Goal: Information Seeking & Learning: Learn about a topic

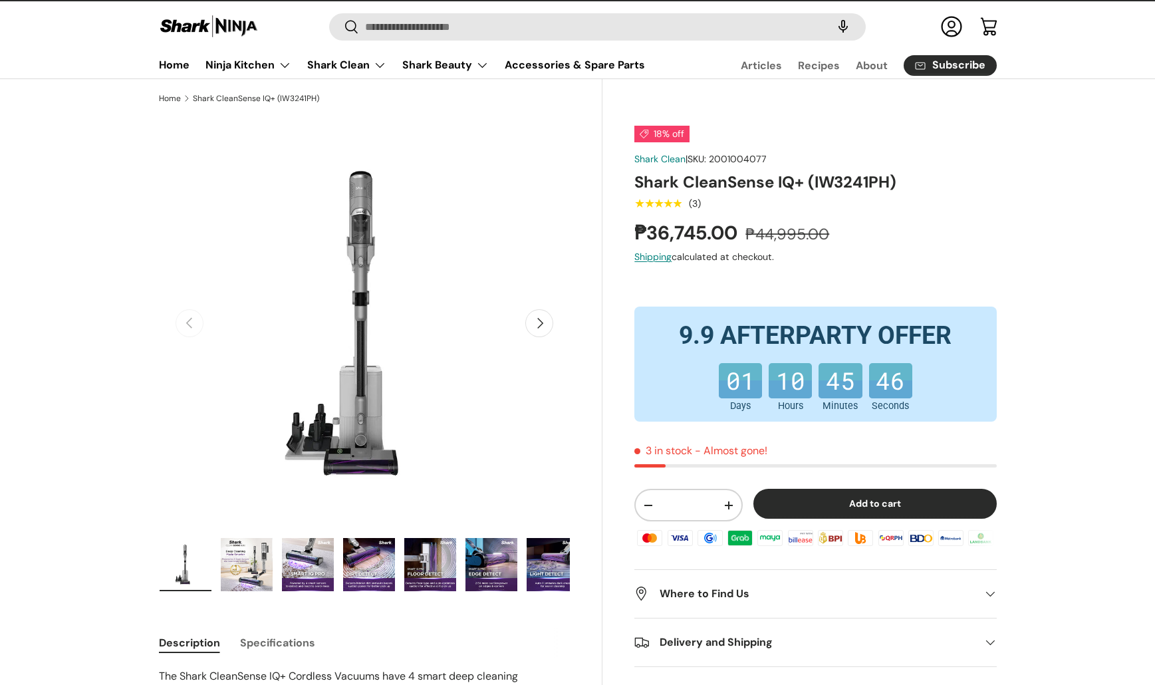
scroll to position [21, 0]
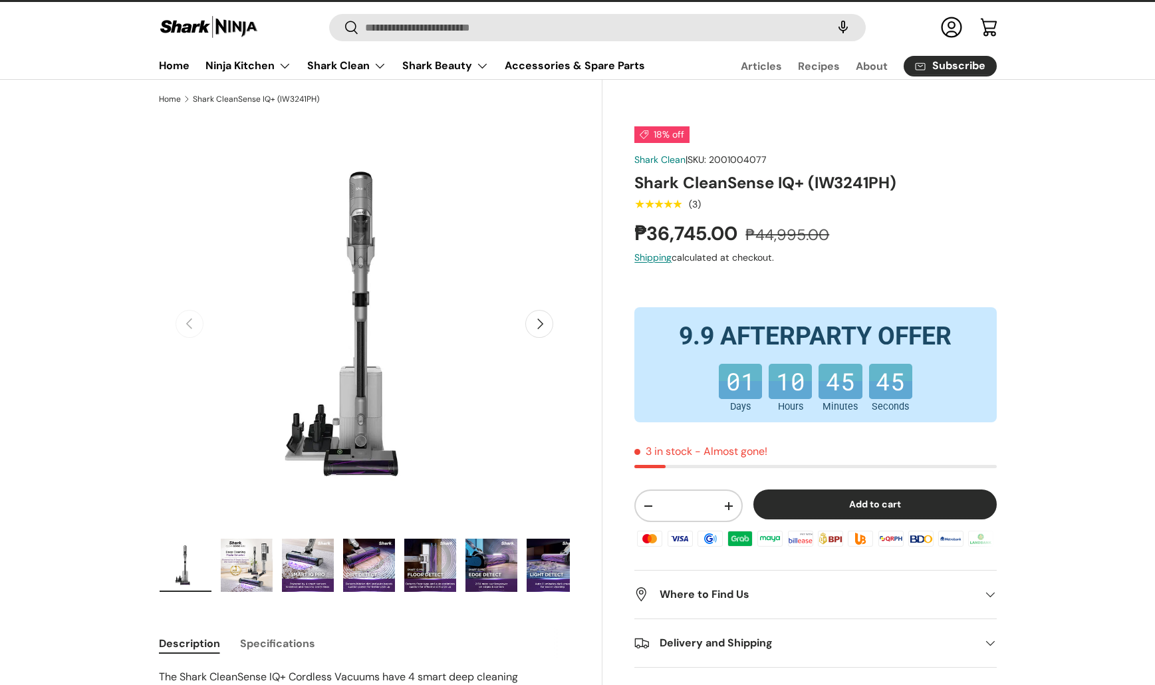
click at [648, 462] on product-inventory "3 in stock - Almost gone!" at bounding box center [815, 456] width 362 height 25
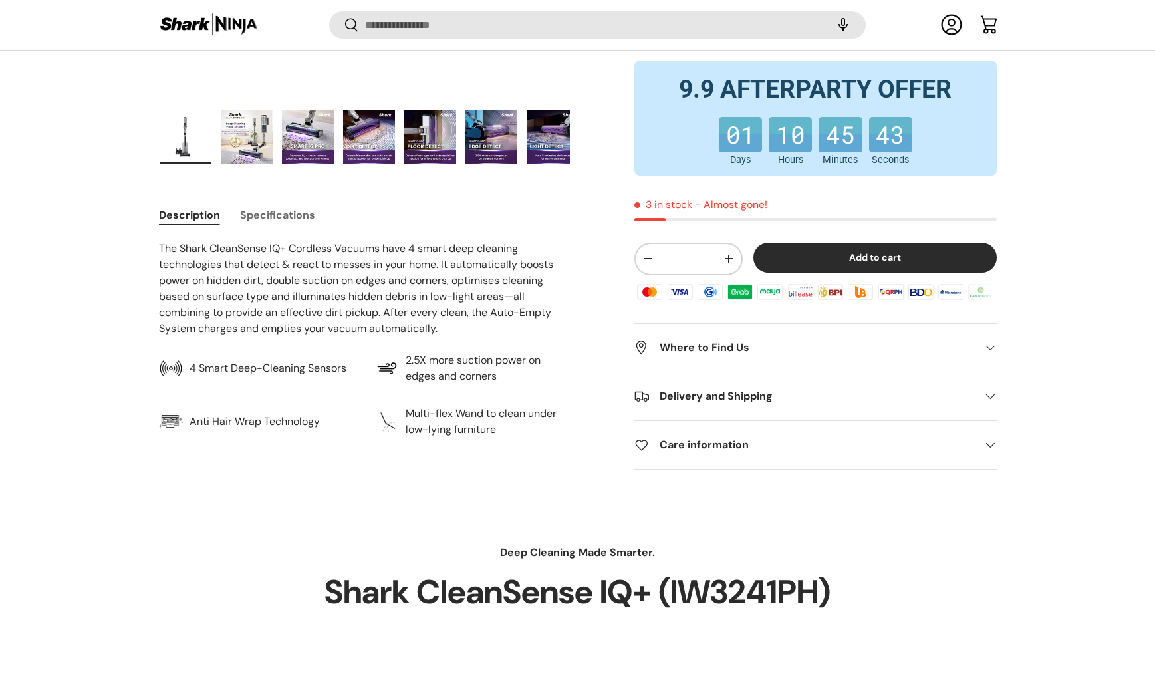
scroll to position [539, 0]
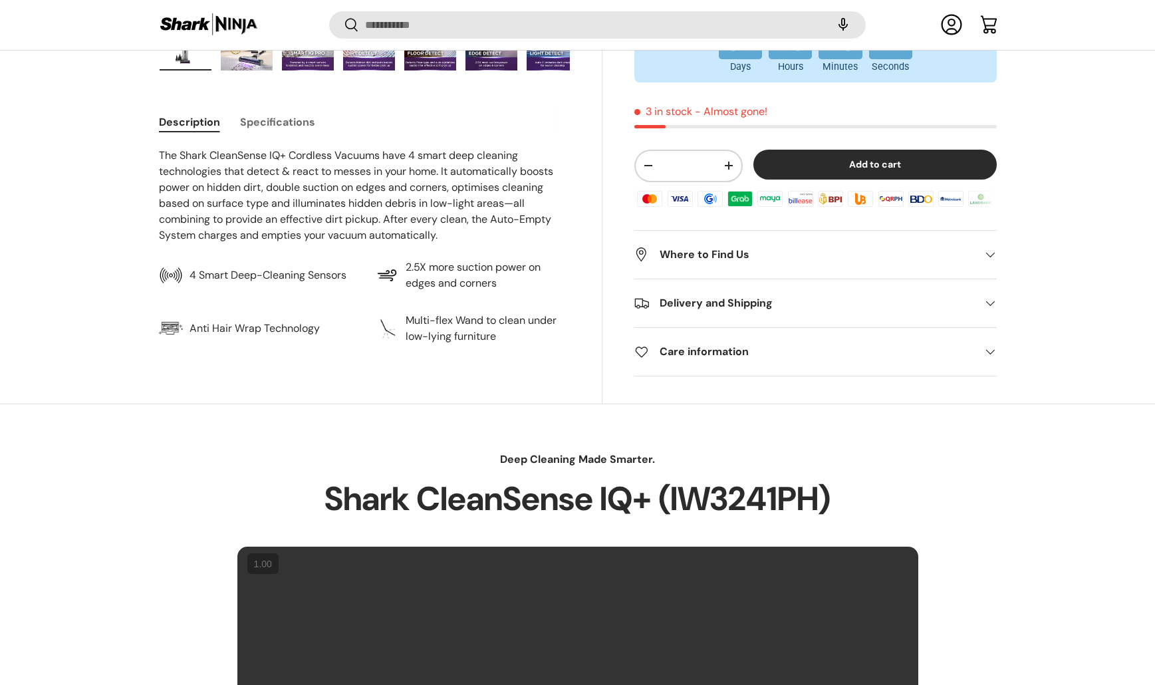
click at [716, 323] on summary "Delivery and Shipping" at bounding box center [815, 303] width 362 height 48
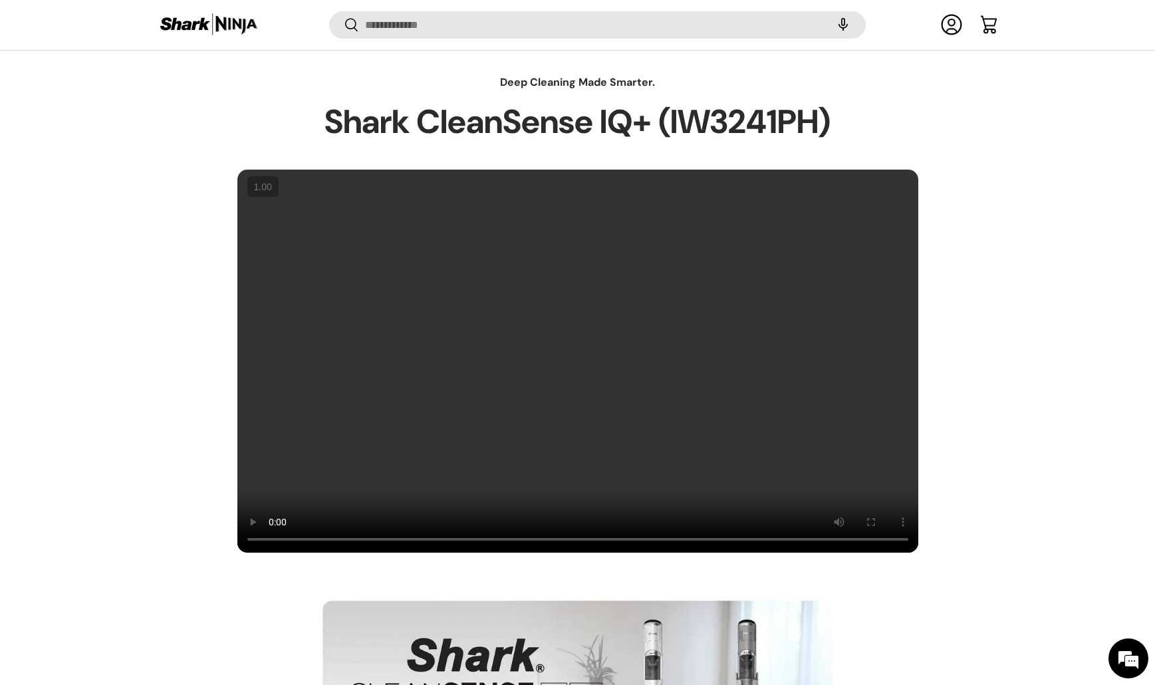
scroll to position [920, 0]
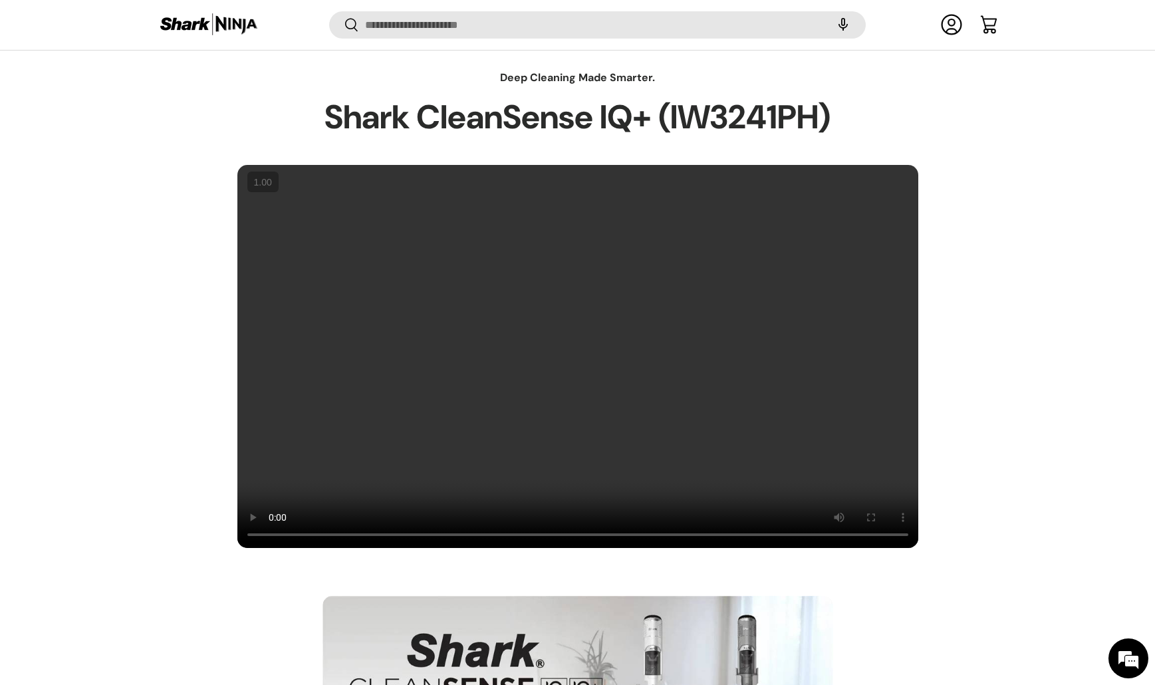
click at [1071, 214] on div "Deep Cleaning Made Smarter. Shark CleanSense IQ+ (IW3241PH)" at bounding box center [577, 309] width 1155 height 478
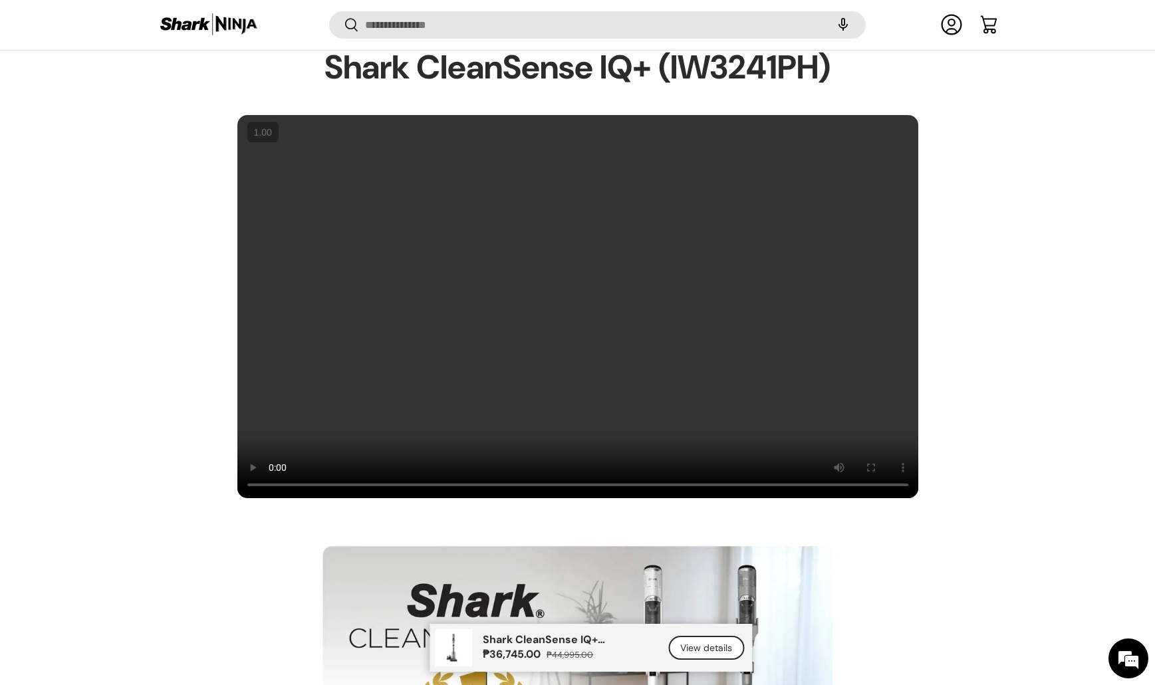
scroll to position [989, 0]
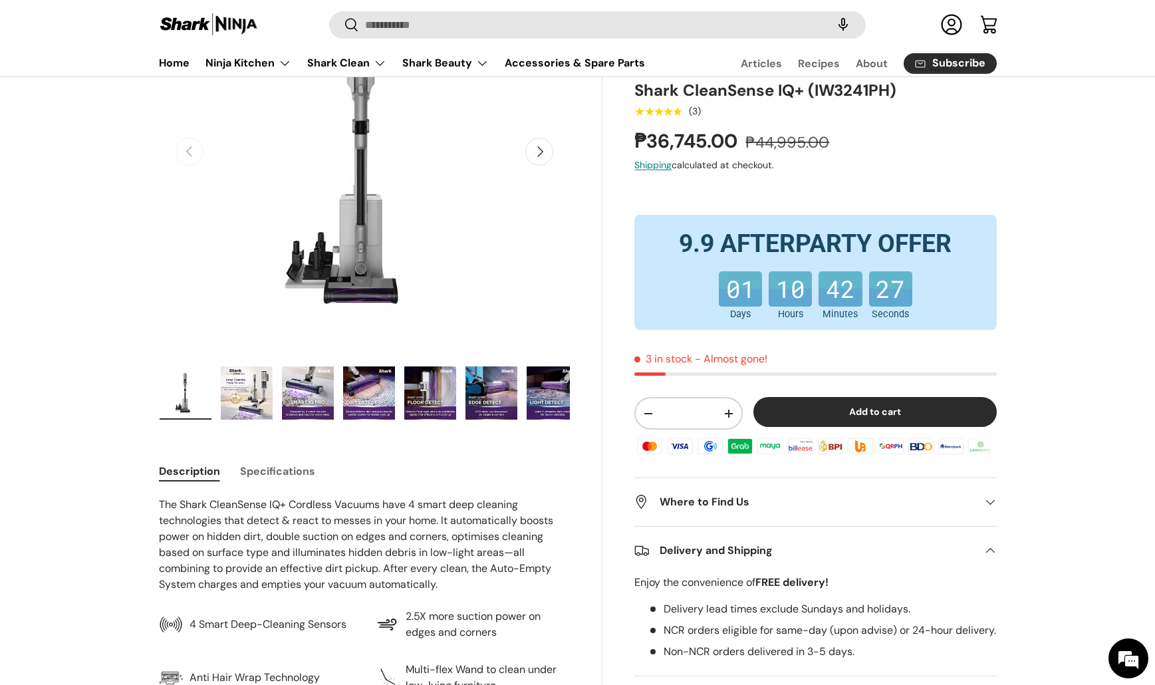
scroll to position [0, 0]
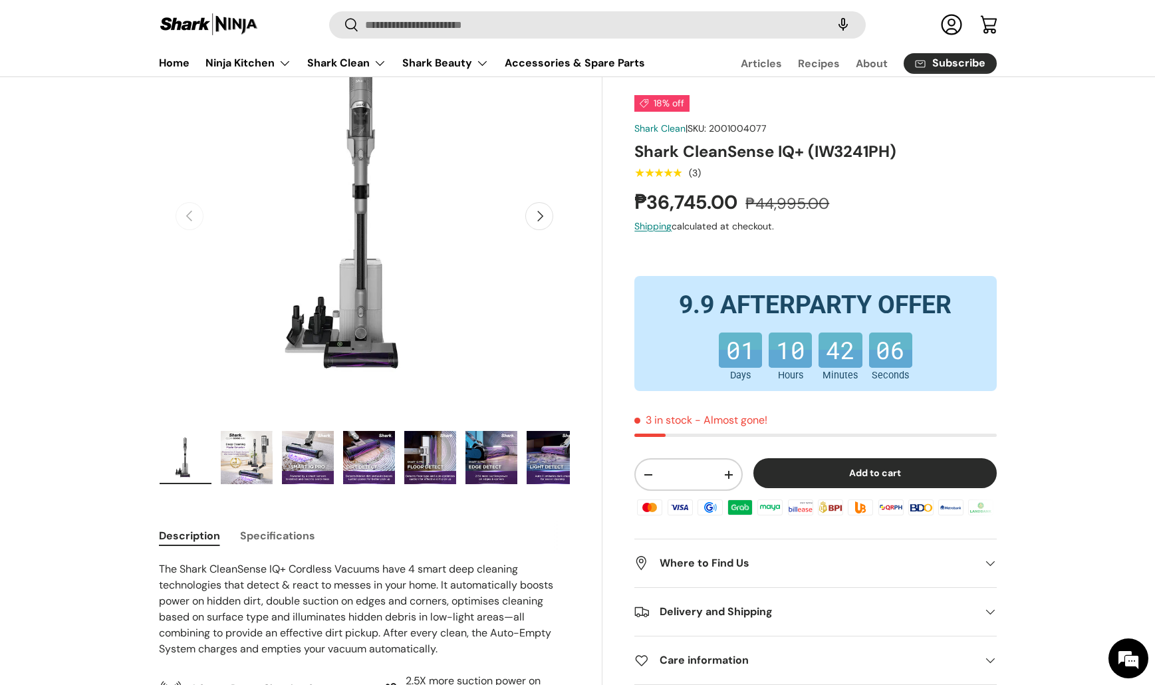
scroll to position [134, 0]
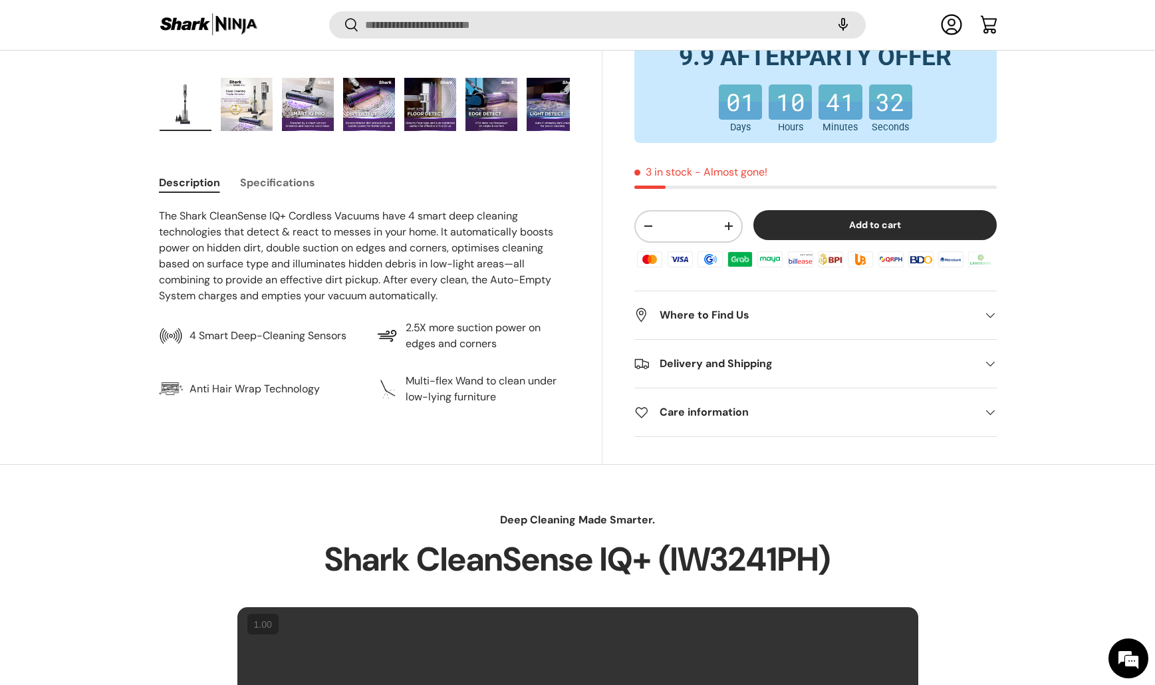
scroll to position [515, 0]
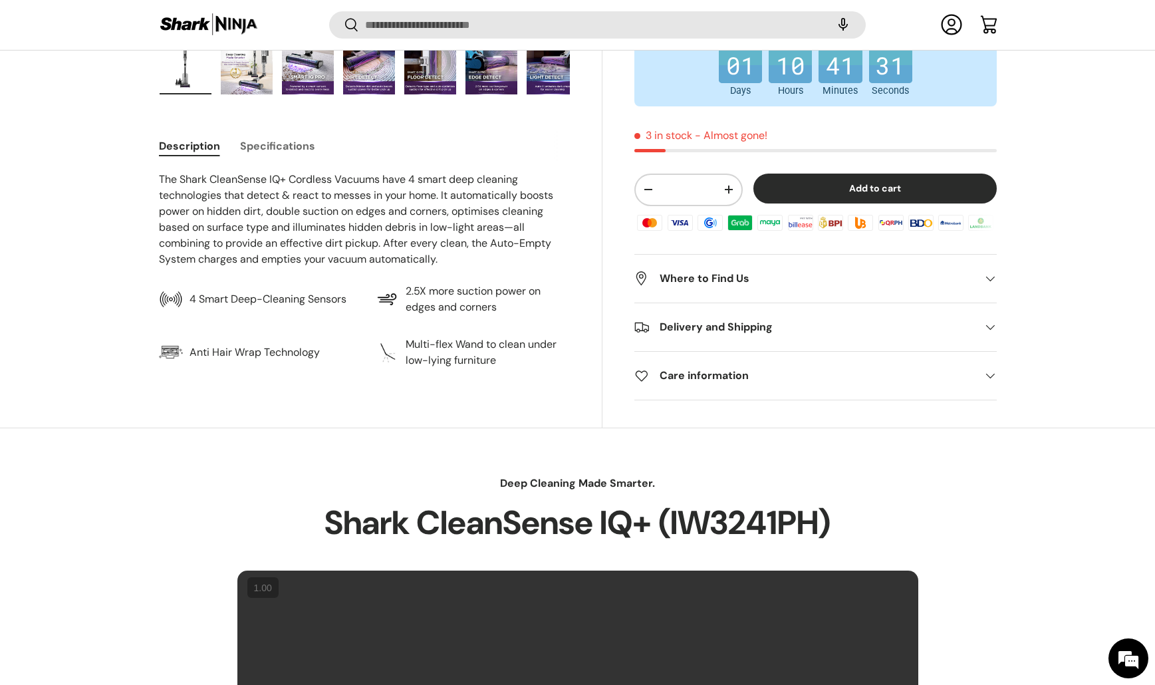
click at [684, 352] on summary "Care information" at bounding box center [815, 376] width 362 height 48
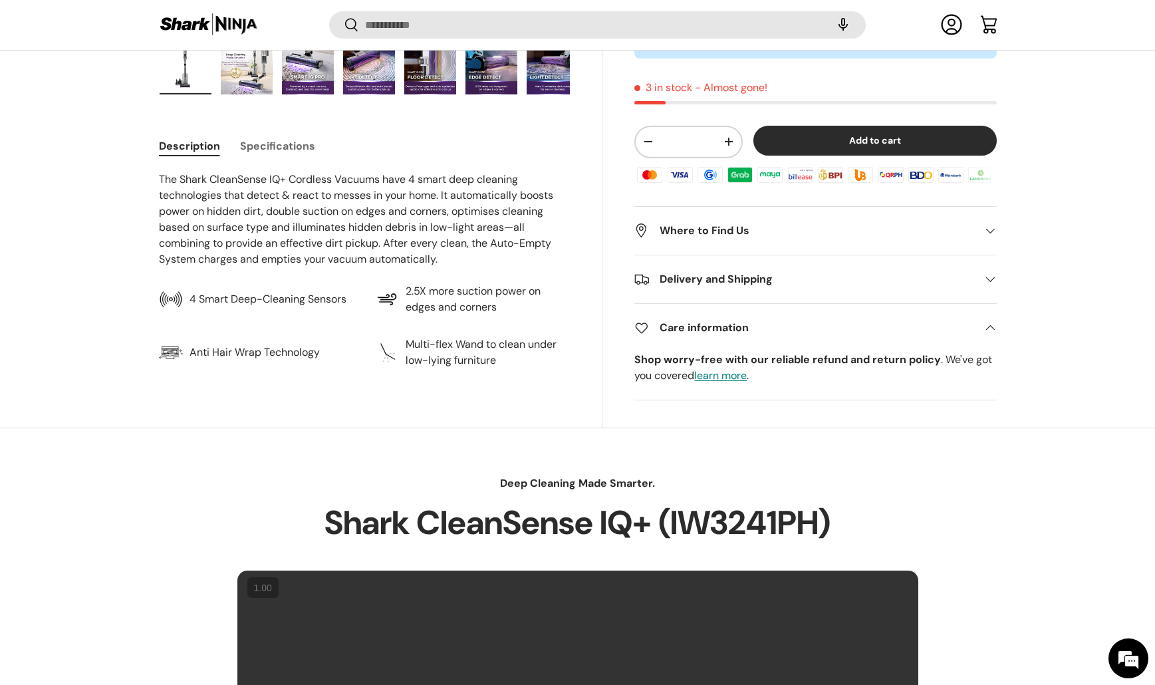
click at [813, 270] on summary "Delivery and Shipping" at bounding box center [815, 279] width 362 height 48
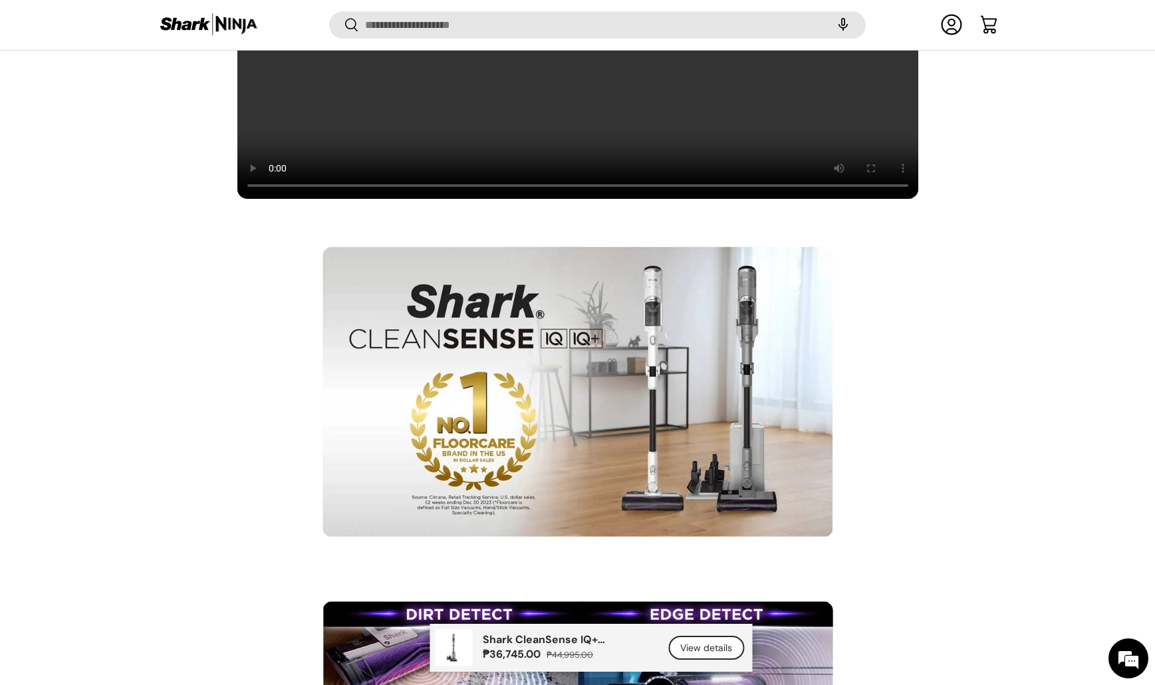
scroll to position [1279, 0]
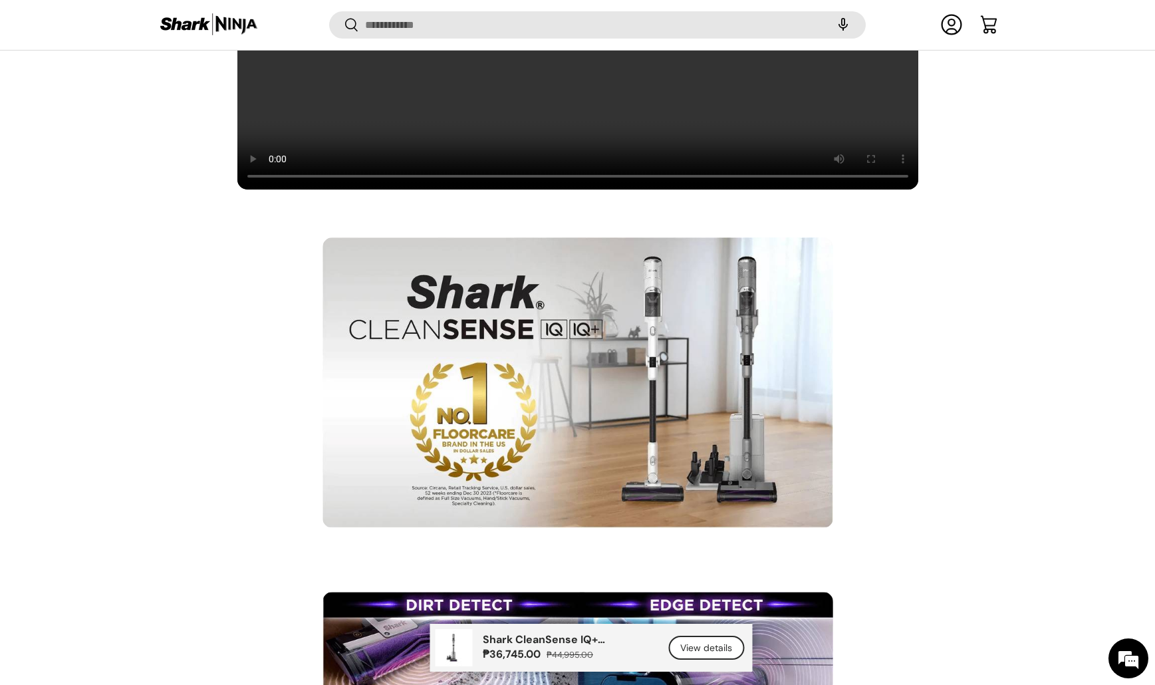
click at [712, 478] on img at bounding box center [578, 382] width 511 height 291
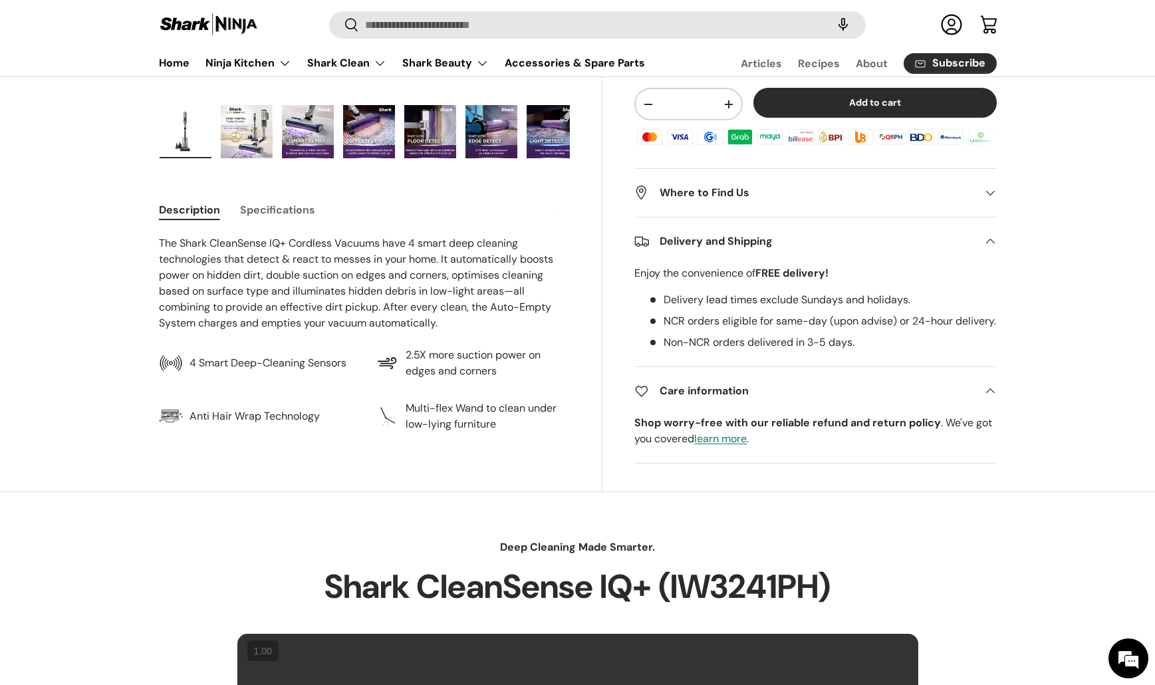
scroll to position [458, 0]
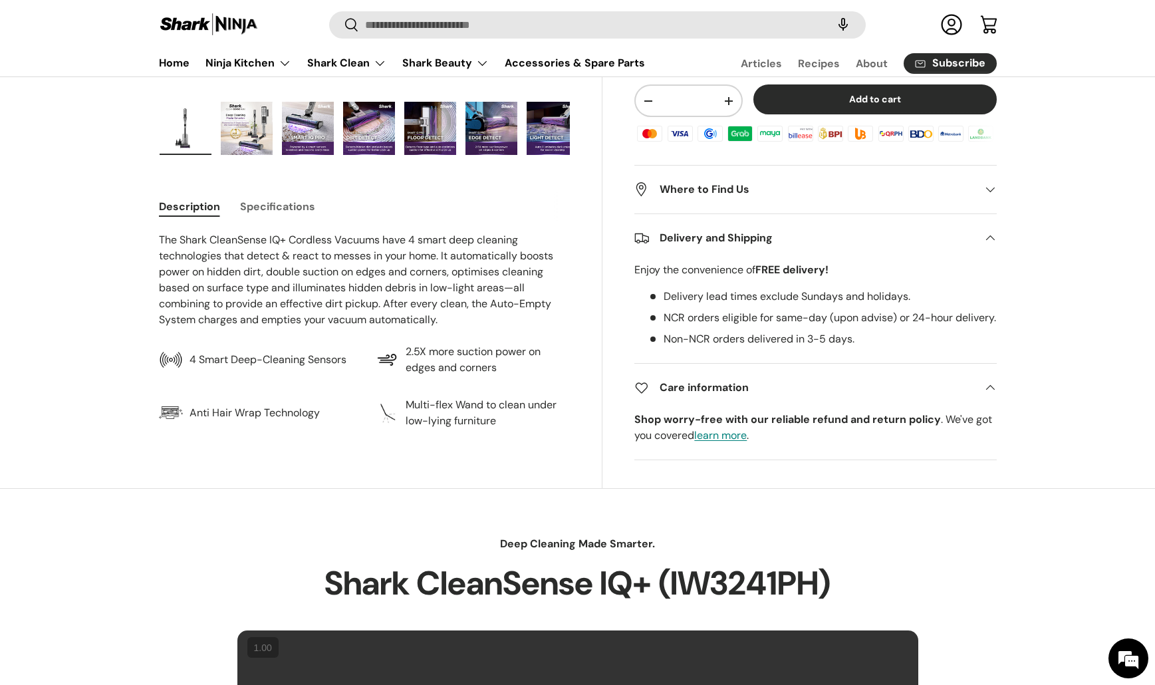
click at [245, 204] on button "Specifications" at bounding box center [277, 207] width 75 height 30
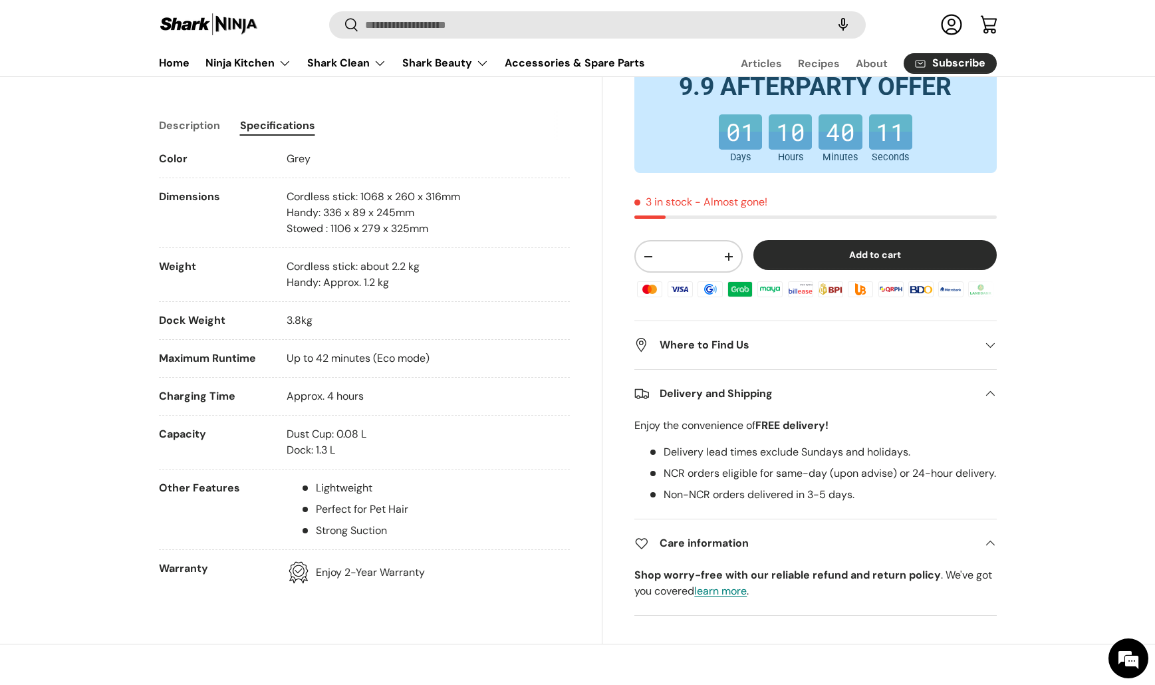
scroll to position [514, 0]
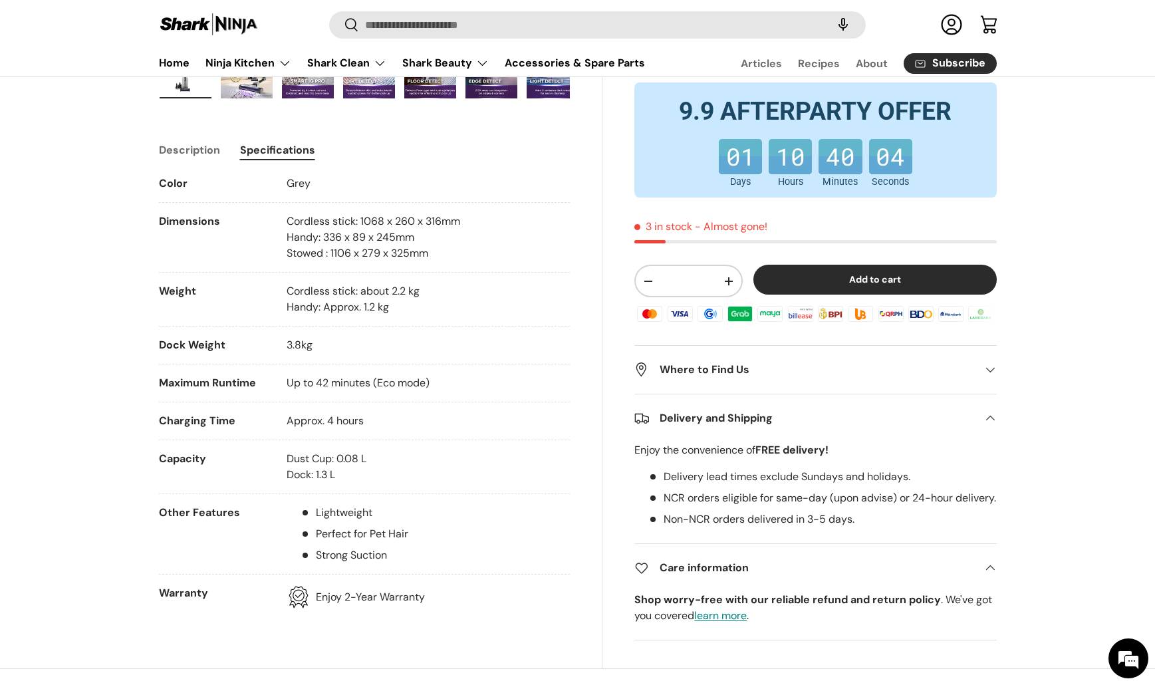
click at [434, 538] on li "Other Features Lightweight Perfect for Pet Hair Strong Suction" at bounding box center [365, 540] width 412 height 70
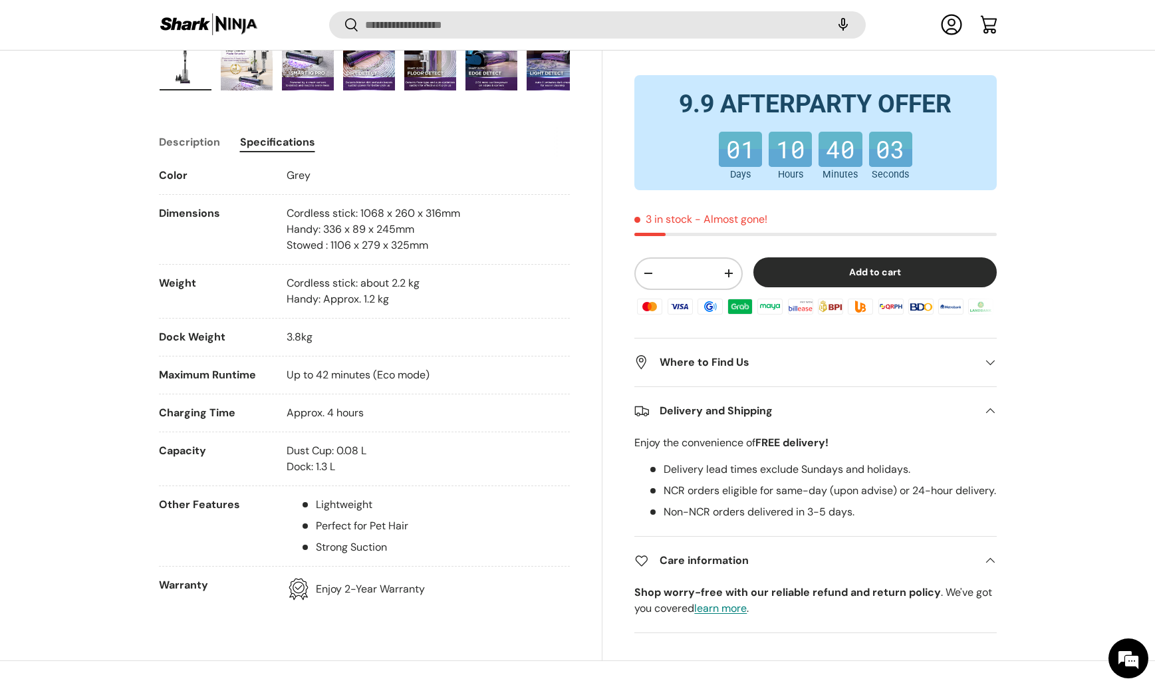
click at [641, 387] on summary "Delivery and Shipping" at bounding box center [815, 411] width 362 height 48
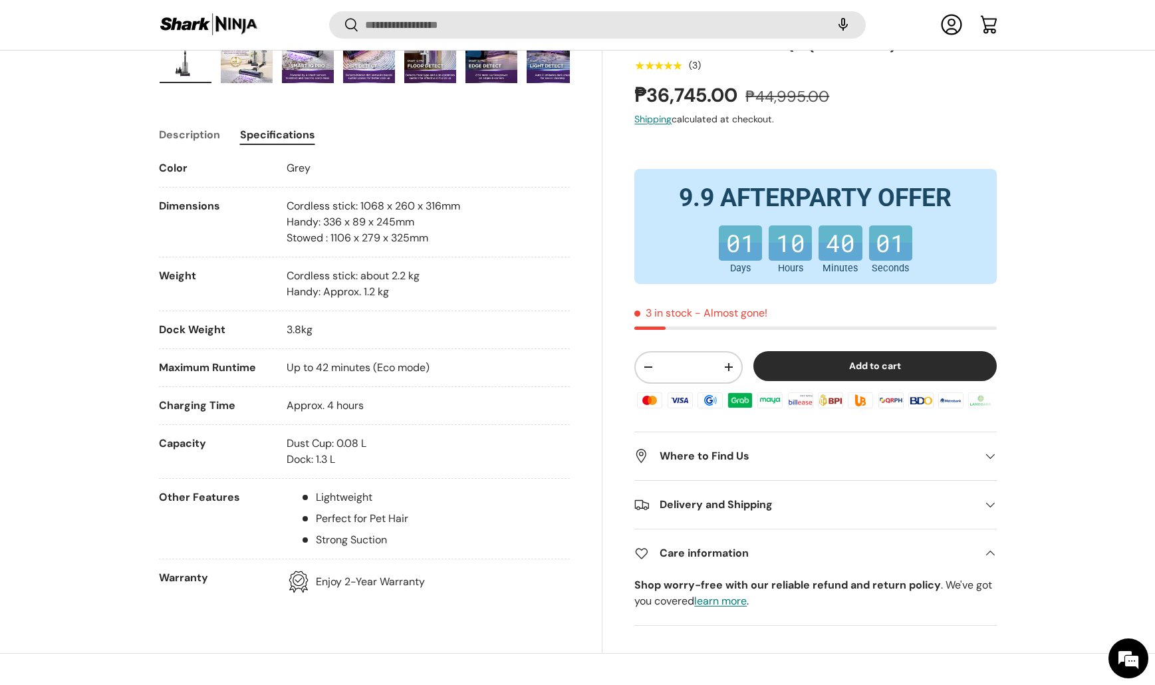
scroll to position [543, 0]
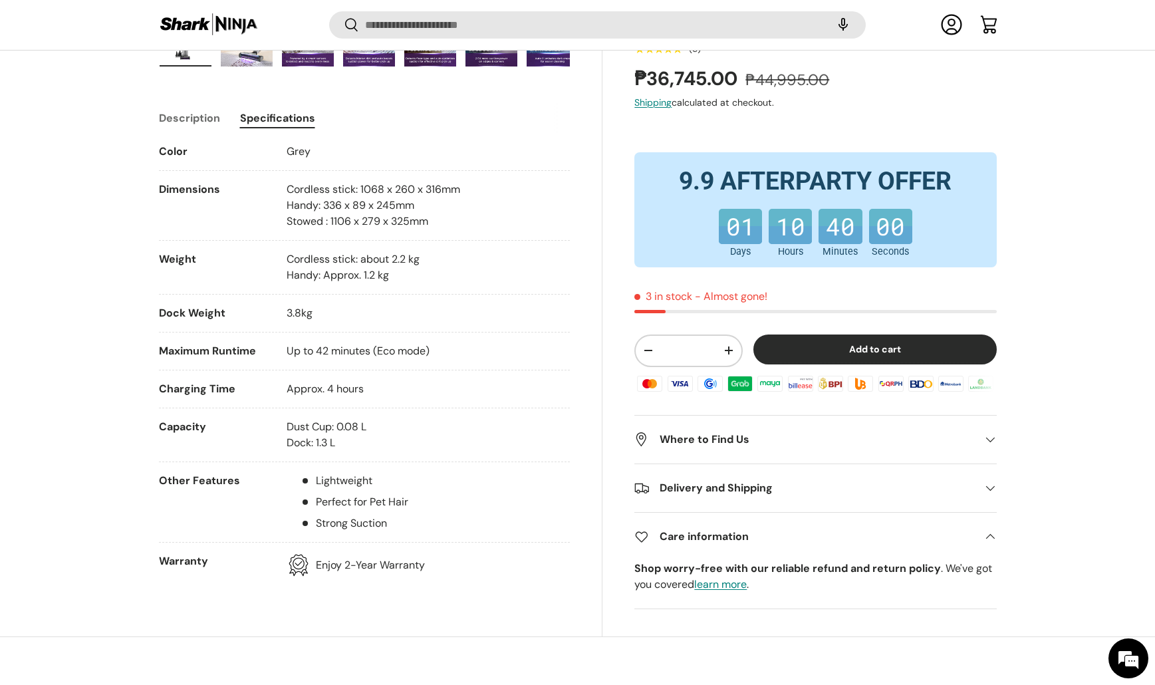
click at [726, 436] on h2 "Where to Find Us" at bounding box center [804, 440] width 341 height 16
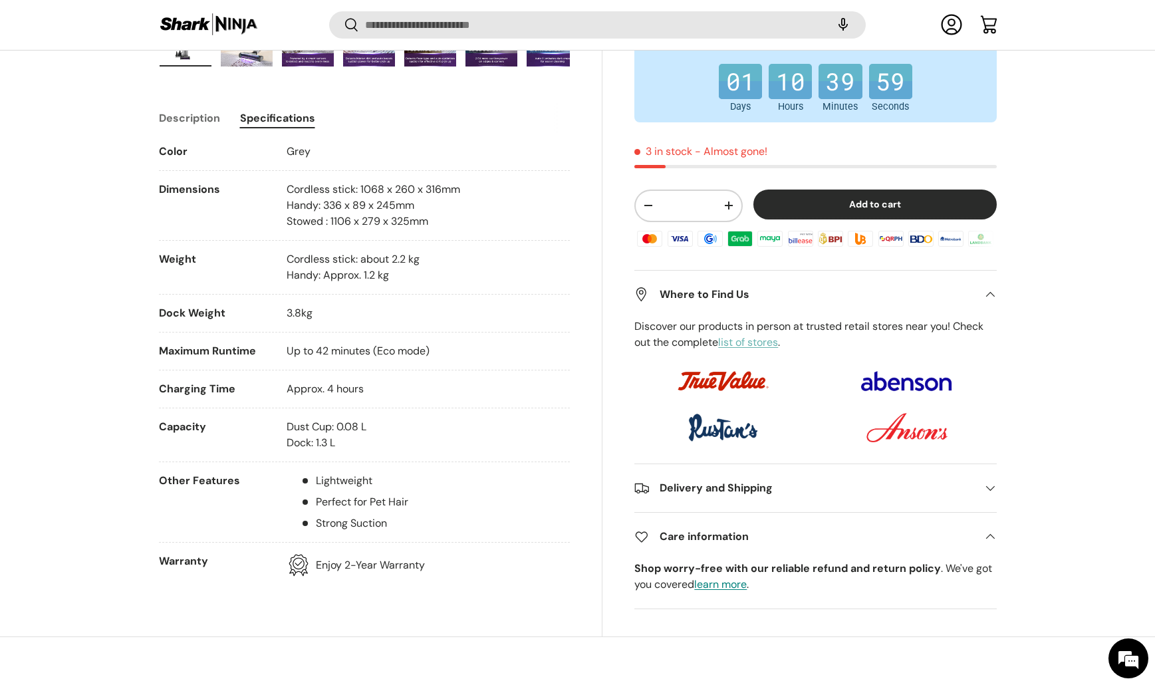
click at [744, 342] on link "list of stores" at bounding box center [748, 342] width 60 height 14
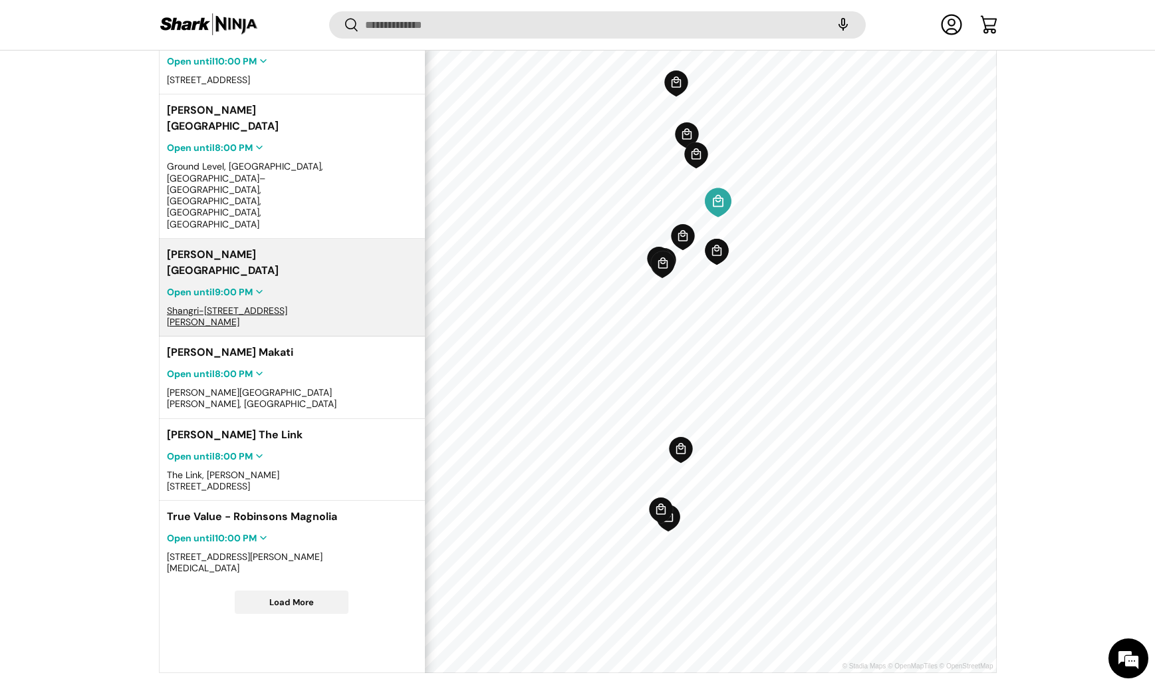
scroll to position [412, 0]
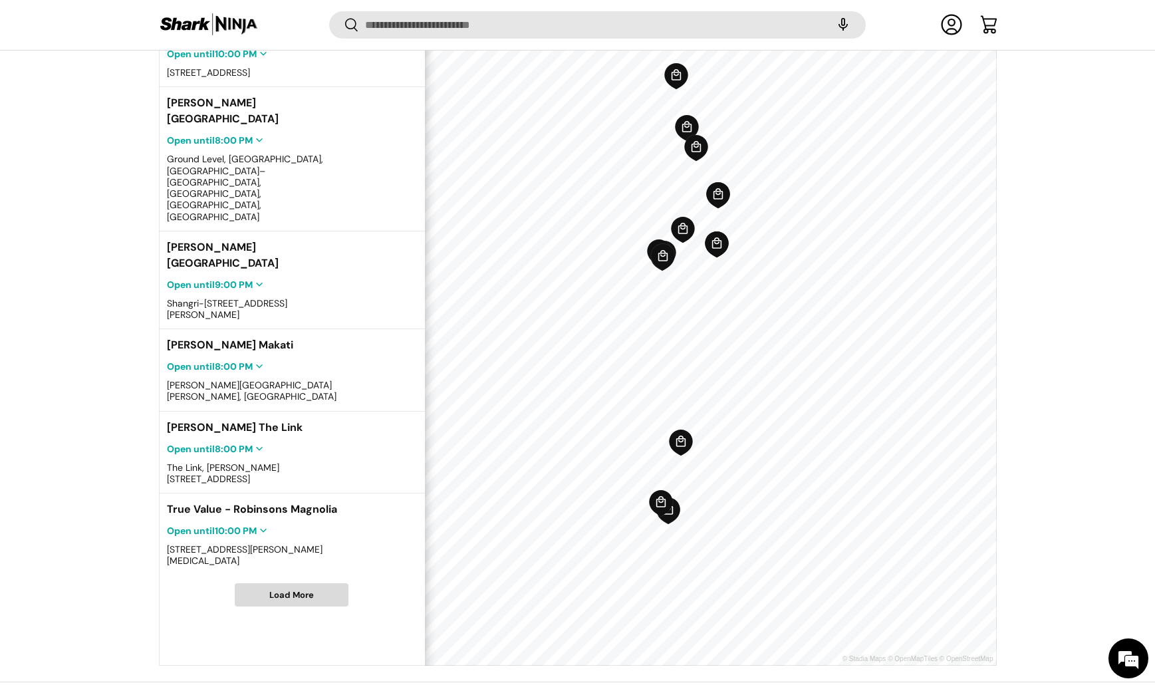
click at [311, 584] on span "Load More" at bounding box center [291, 595] width 112 height 22
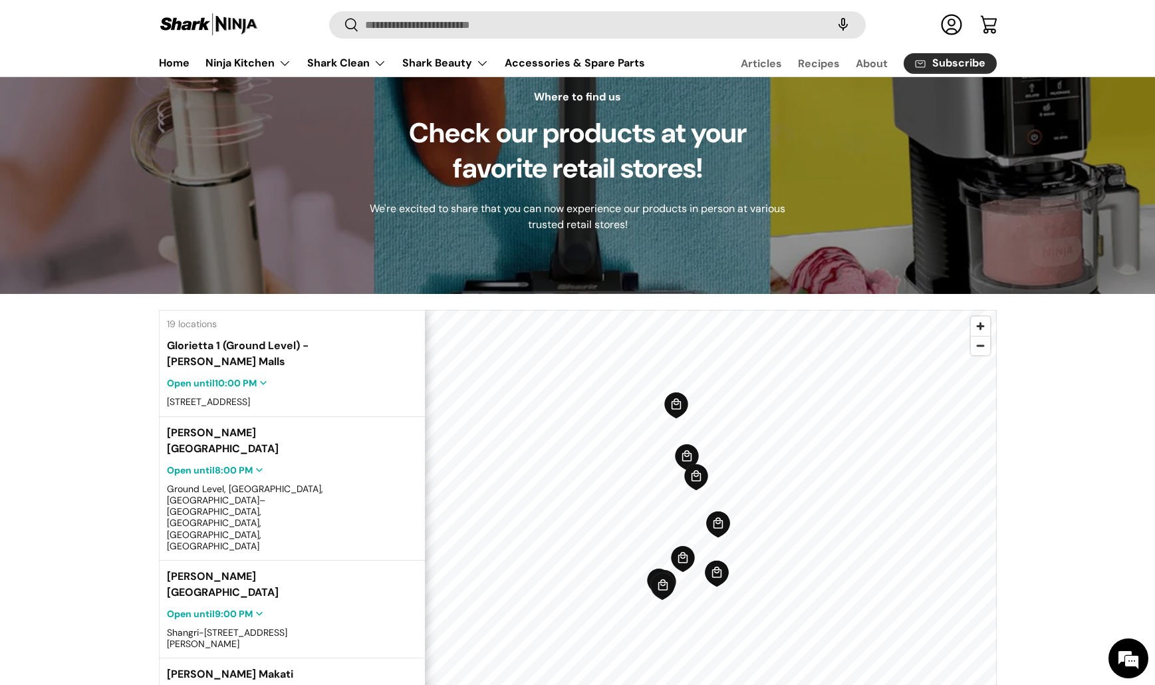
scroll to position [0, 0]
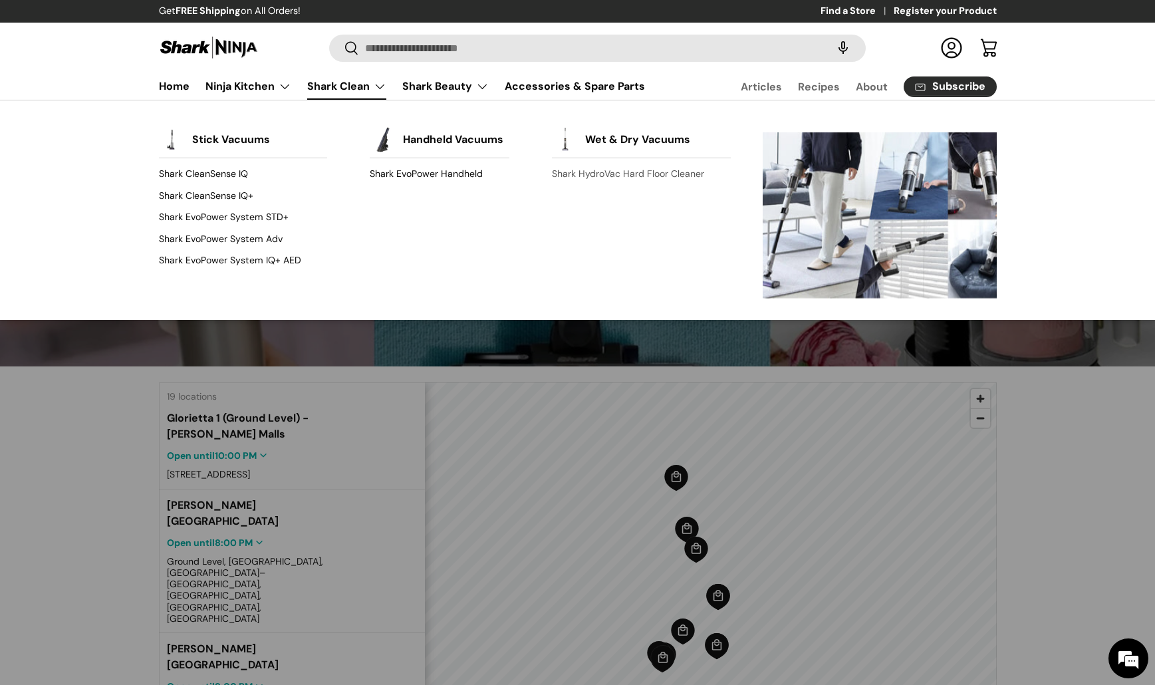
click at [590, 178] on link "Shark HydroVac Hard Floor Cleaner" at bounding box center [641, 174] width 179 height 21
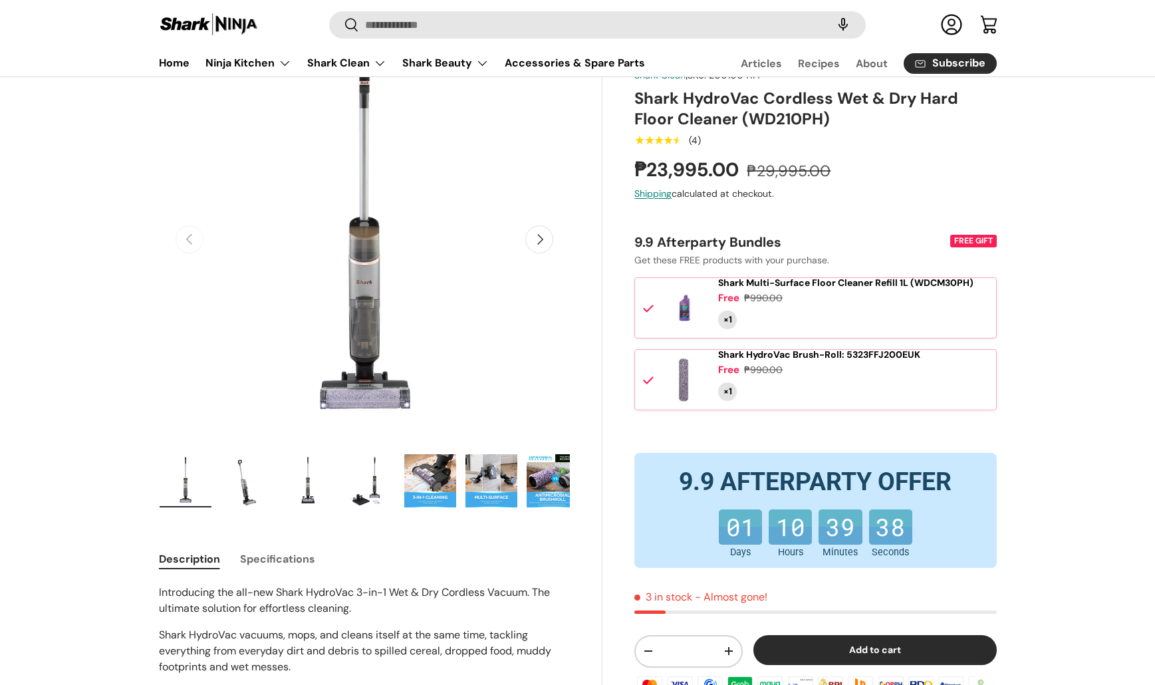
scroll to position [107, 0]
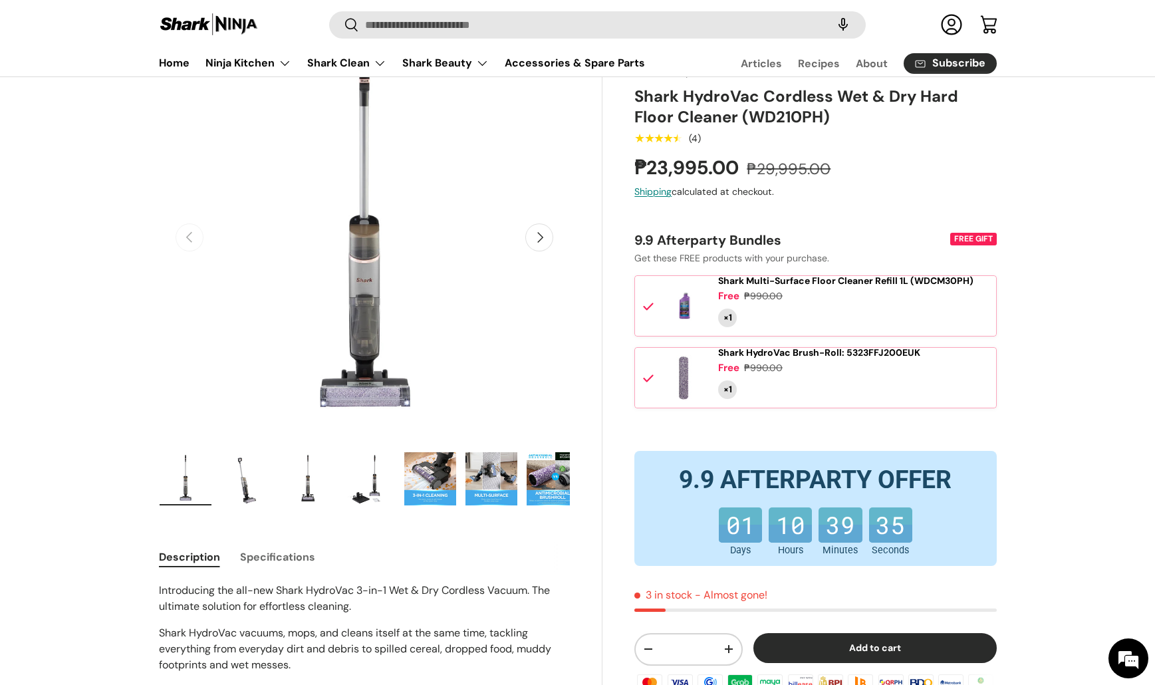
click at [241, 498] on img "Gallery Viewer" at bounding box center [247, 478] width 52 height 53
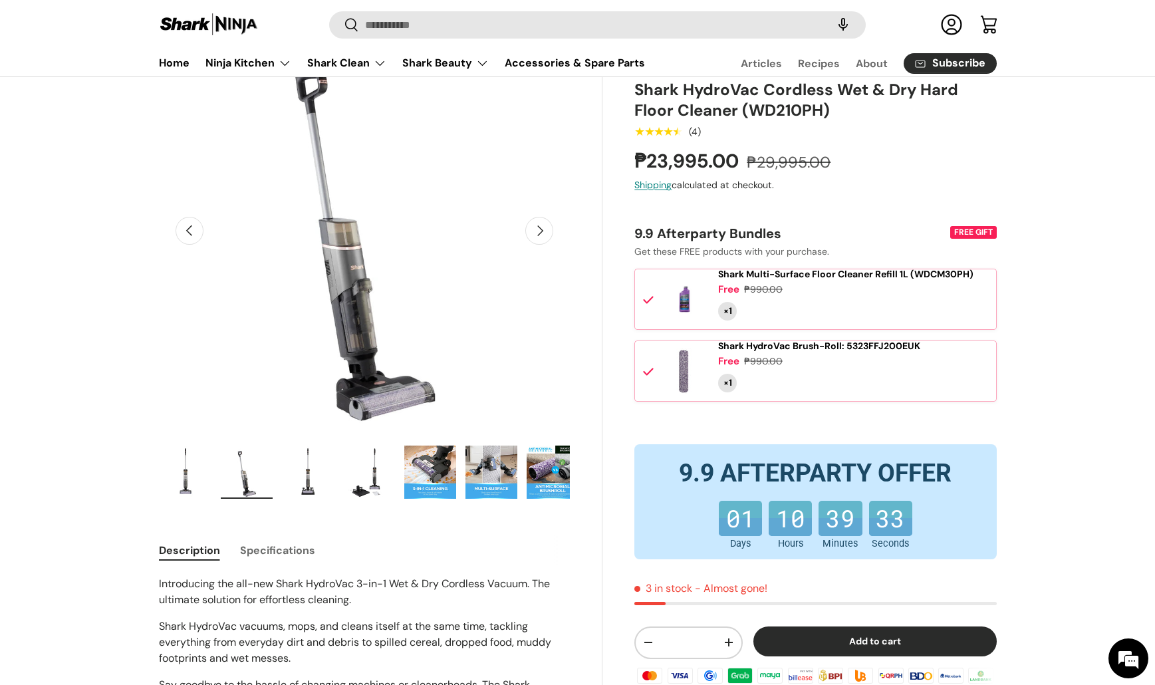
scroll to position [112, 0]
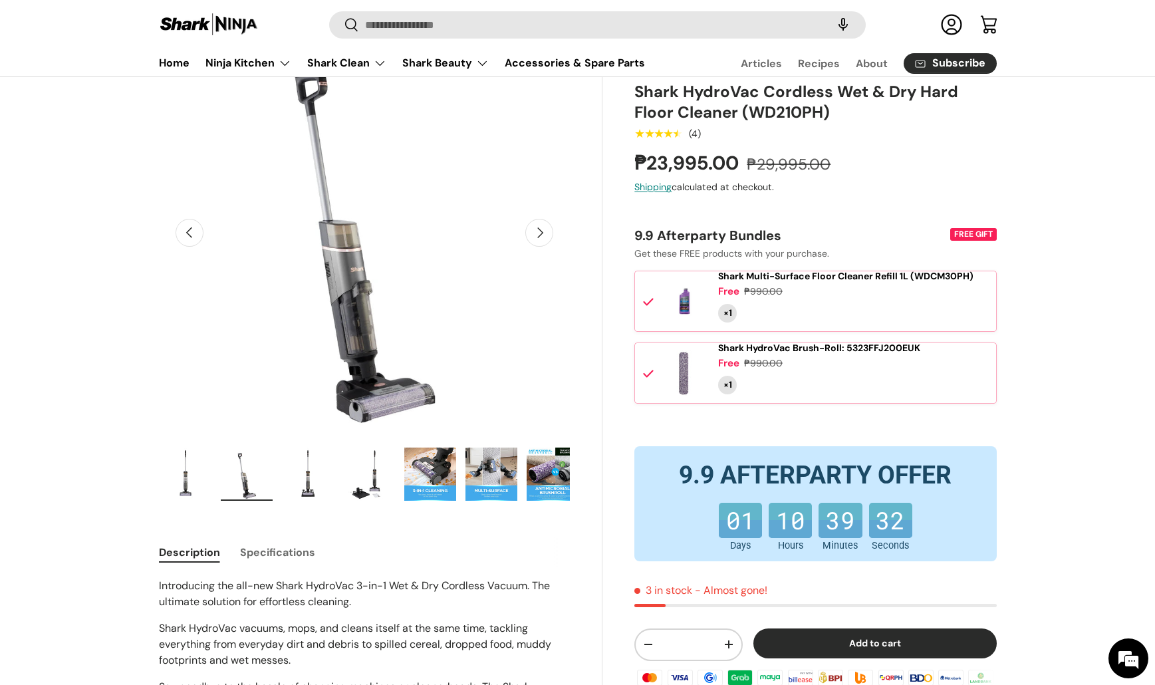
click at [376, 482] on img "Gallery Viewer" at bounding box center [369, 474] width 52 height 53
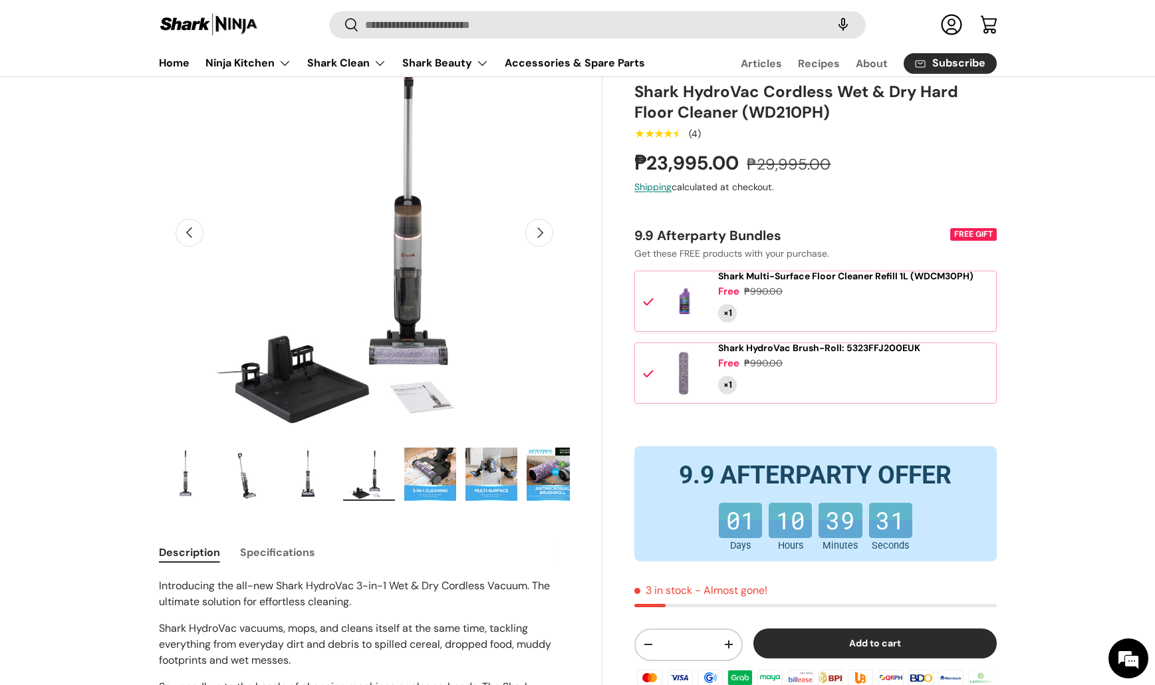
click at [427, 472] on img "Gallery Viewer" at bounding box center [430, 474] width 52 height 53
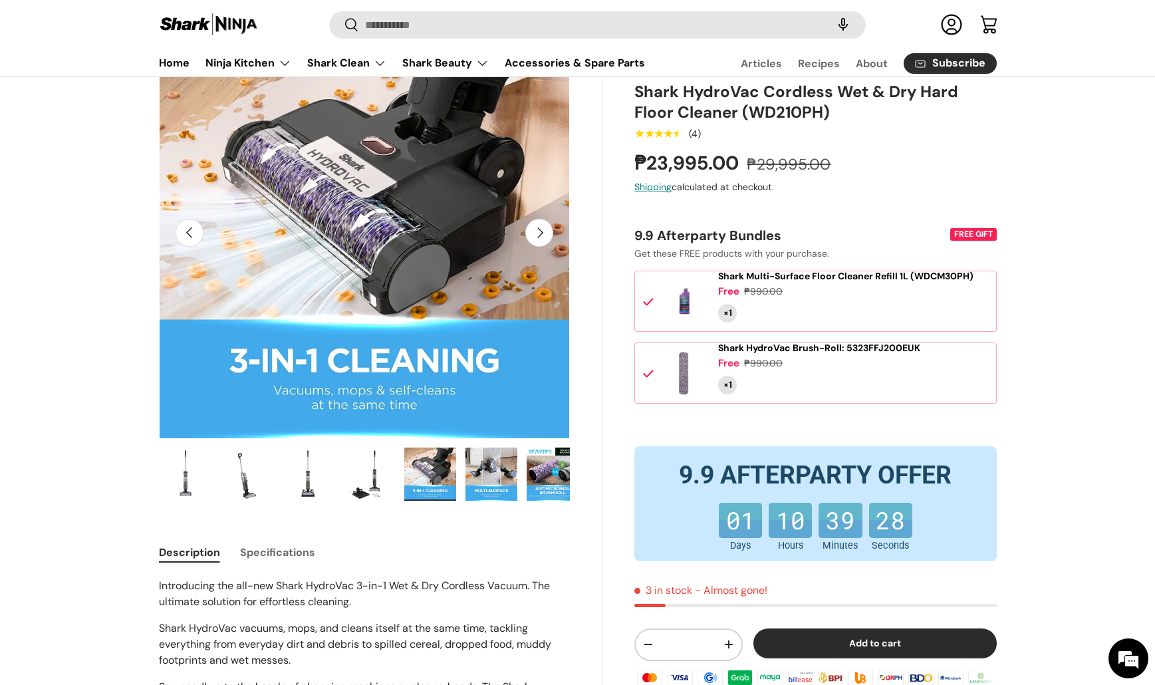
click at [472, 474] on img "Gallery Viewer" at bounding box center [492, 474] width 52 height 53
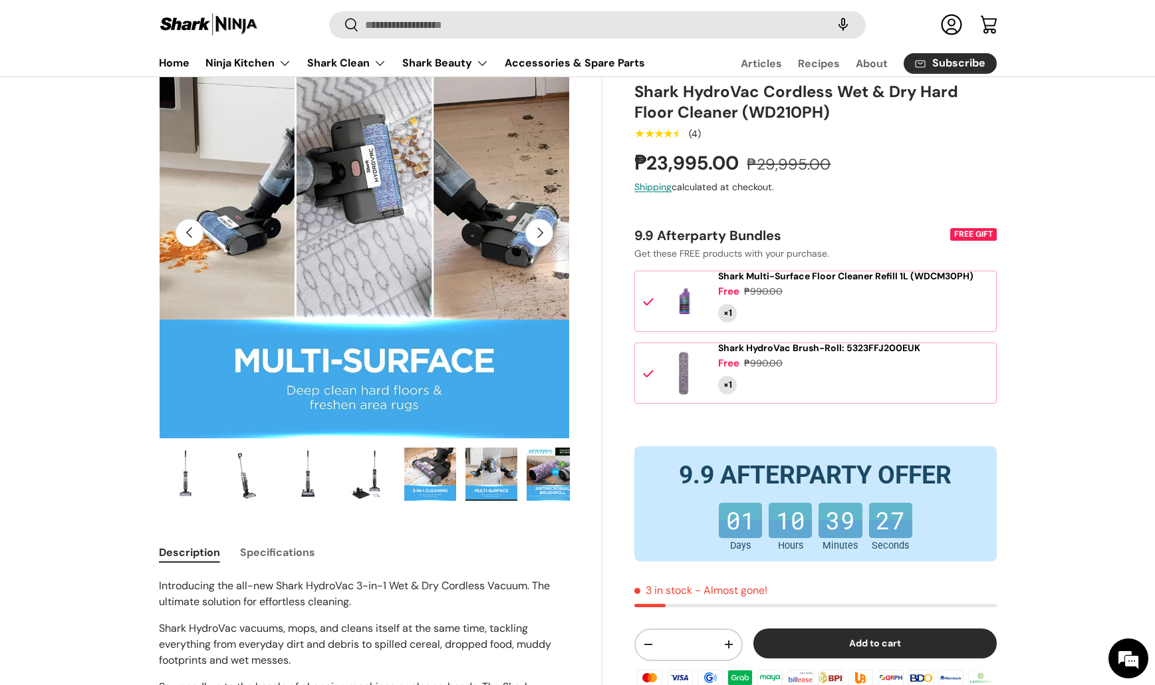
scroll to position [86, 0]
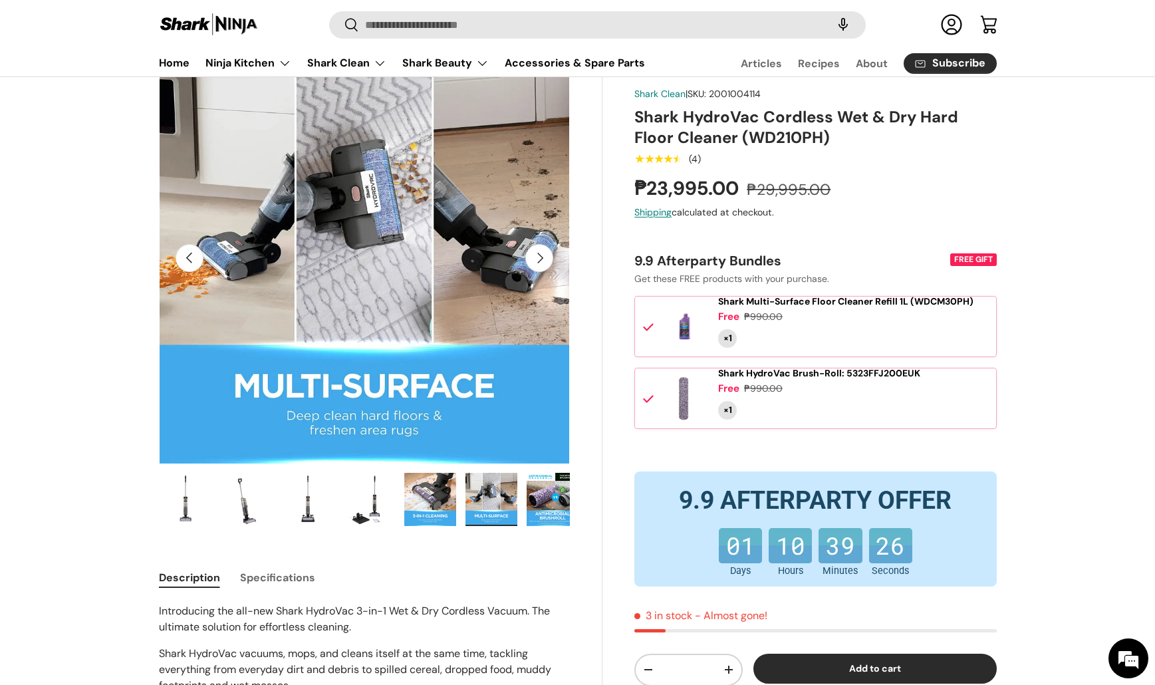
click at [551, 510] on img "Gallery Viewer" at bounding box center [553, 499] width 52 height 53
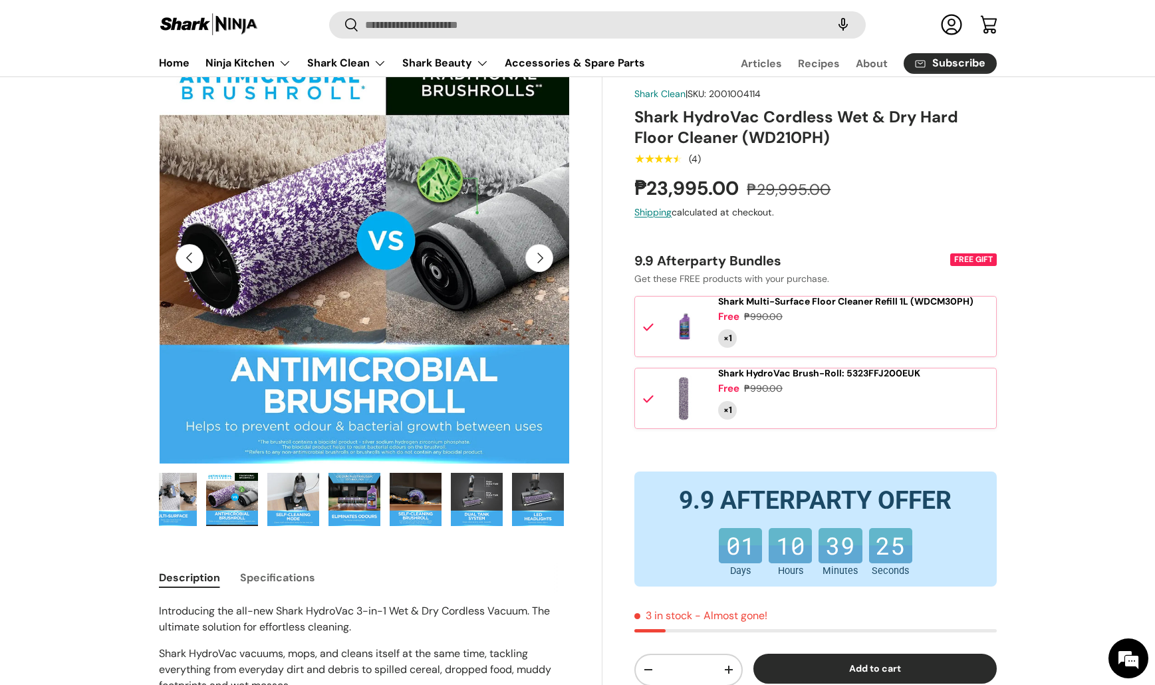
scroll to position [0, 367]
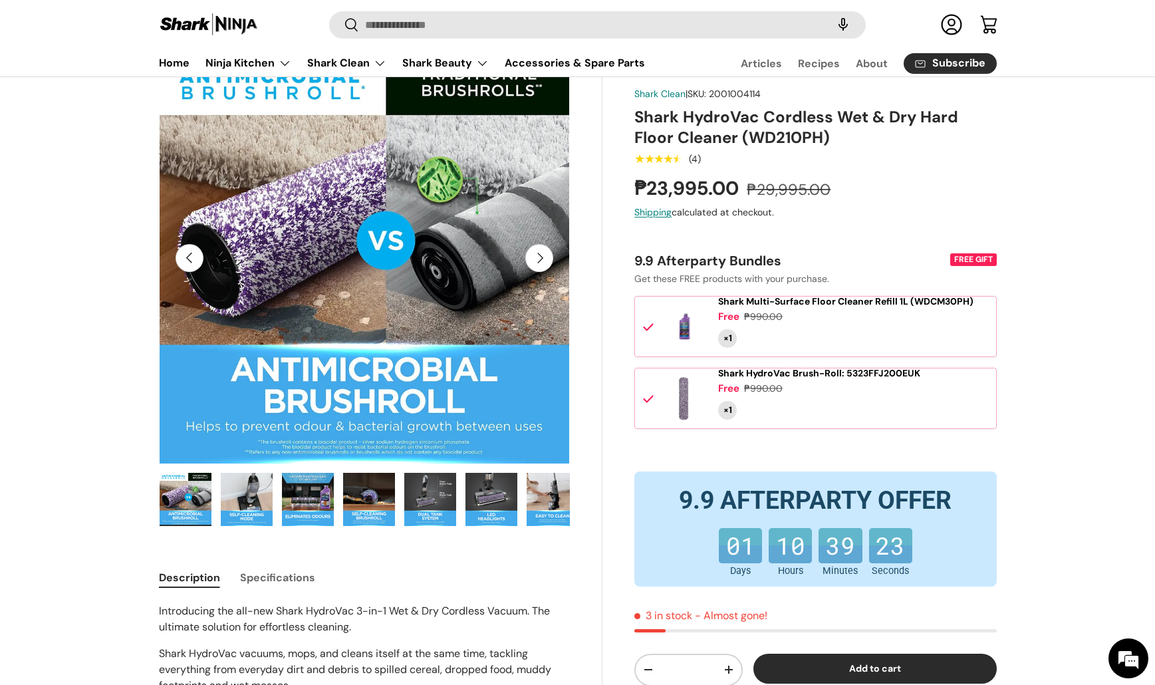
click at [309, 508] on img "Gallery Viewer" at bounding box center [308, 499] width 52 height 53
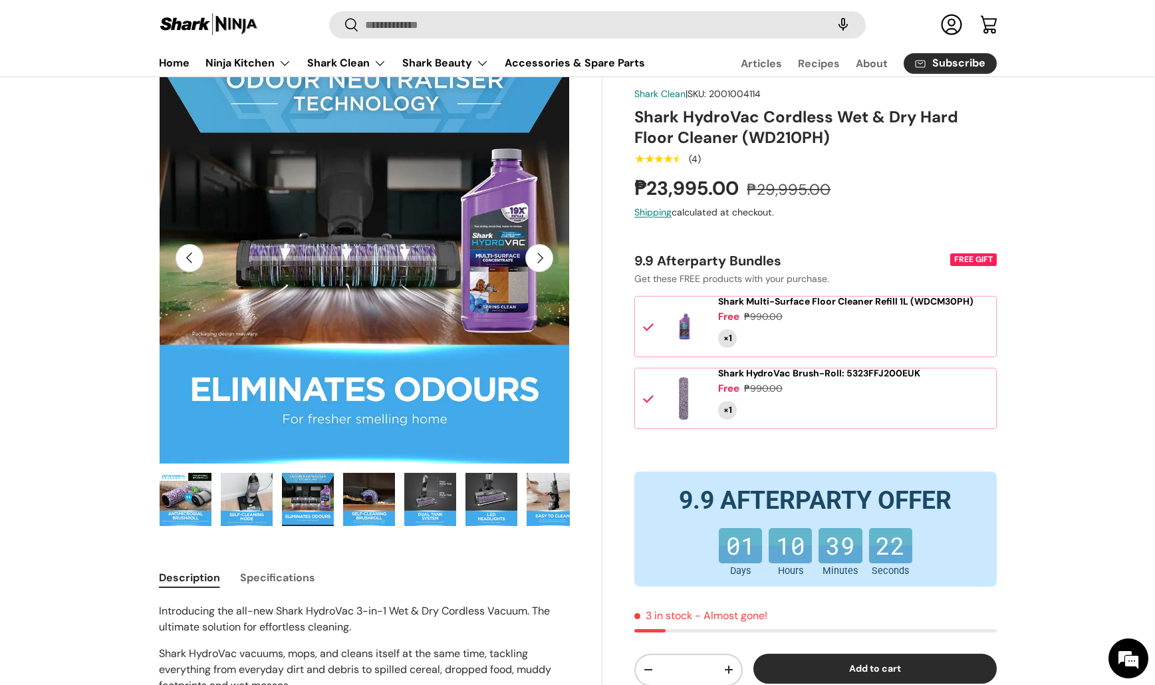
click at [258, 511] on img "Gallery Viewer" at bounding box center [247, 499] width 52 height 53
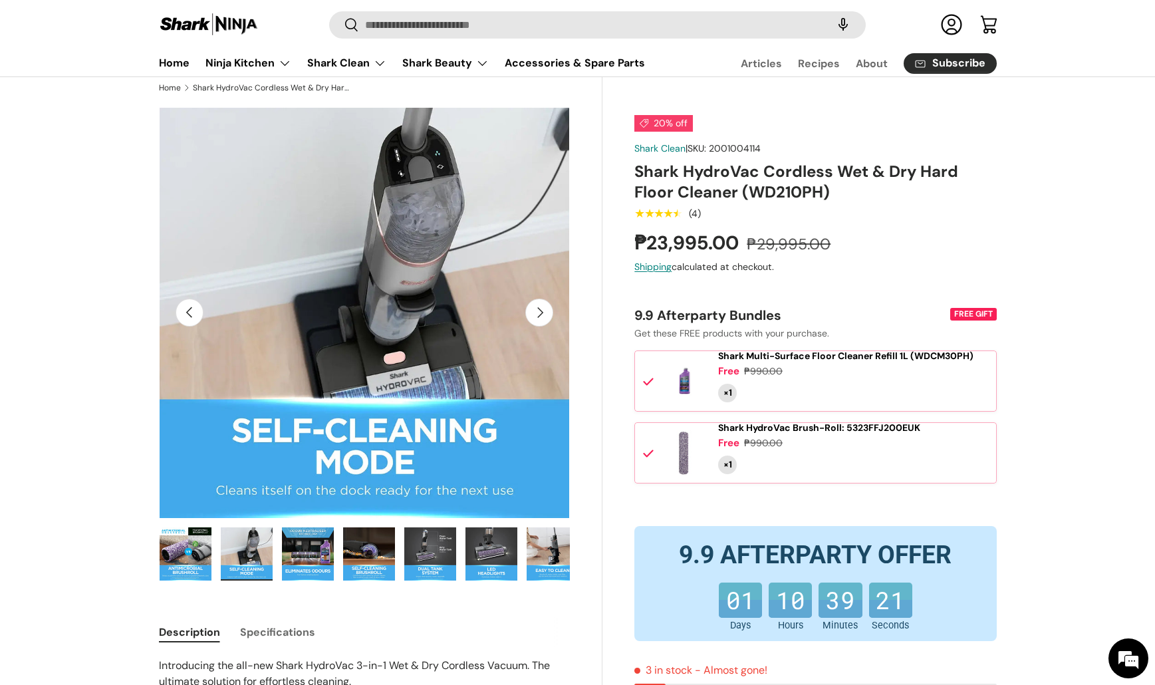
scroll to position [31, 0]
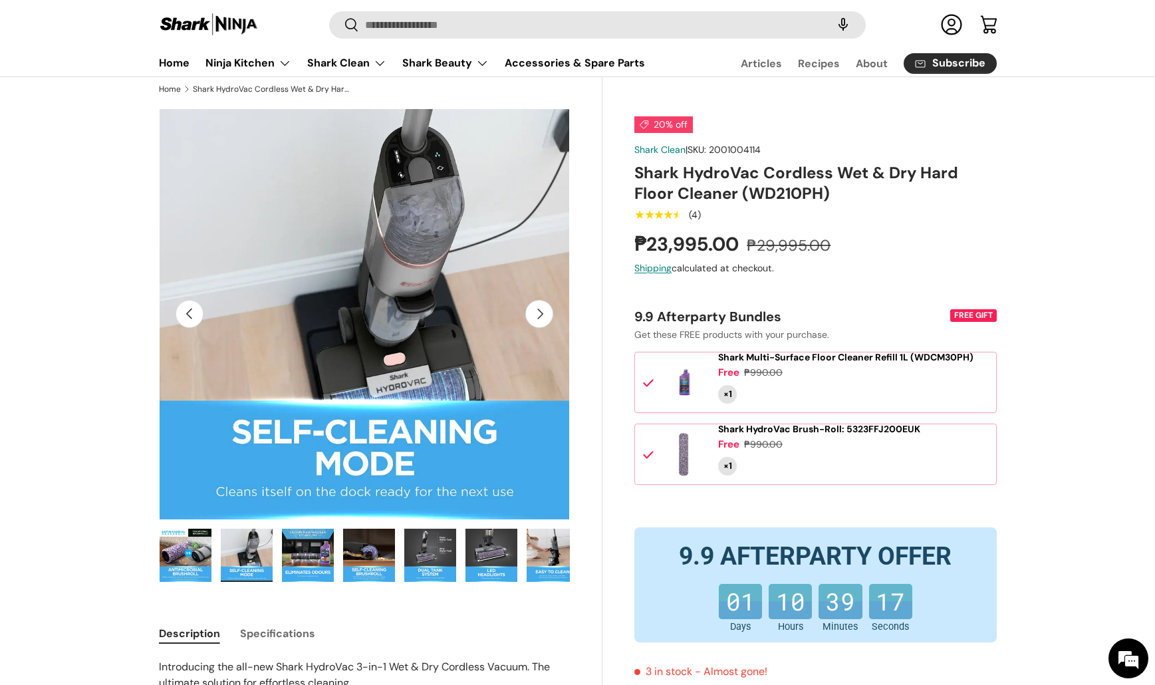
click at [303, 577] on img "Gallery Viewer" at bounding box center [308, 555] width 52 height 53
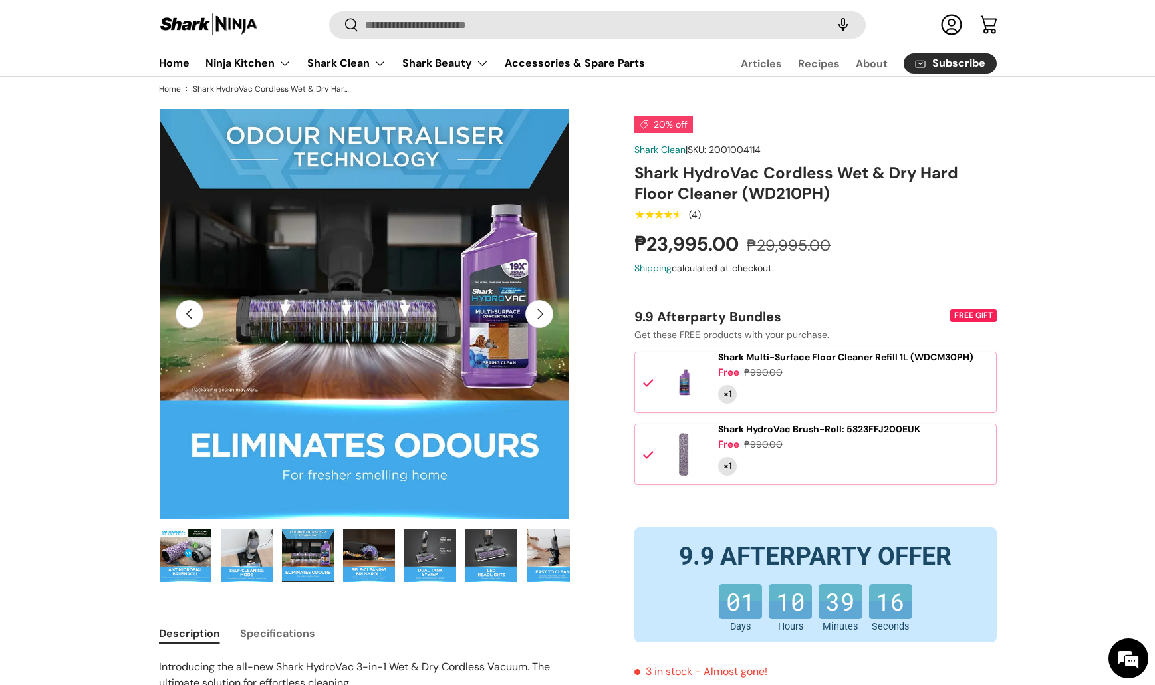
click at [364, 555] on img "Gallery Viewer" at bounding box center [369, 555] width 52 height 53
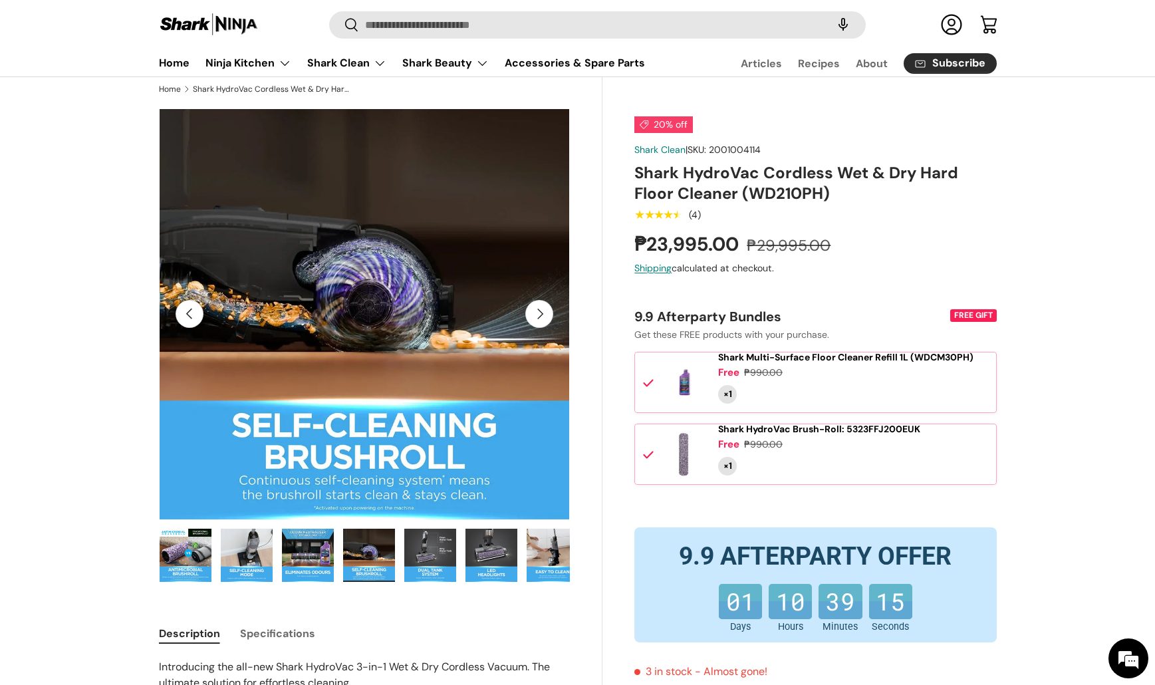
click at [433, 561] on img "Gallery Viewer" at bounding box center [430, 555] width 52 height 53
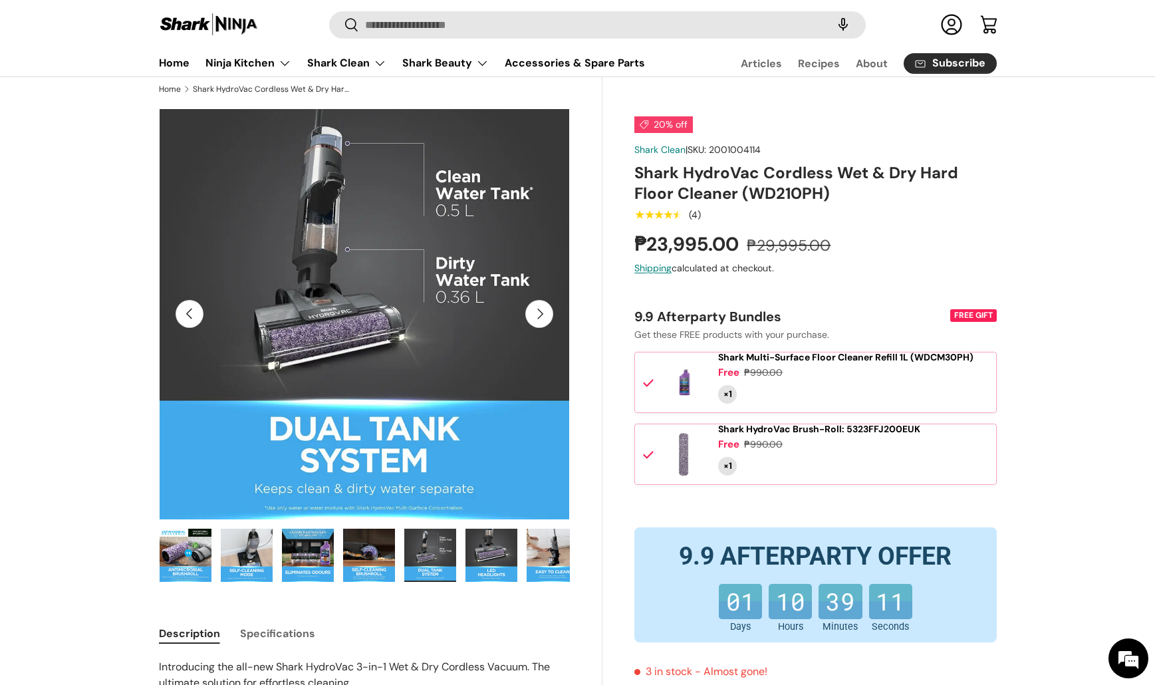
click at [487, 556] on img "Gallery Viewer" at bounding box center [492, 555] width 52 height 53
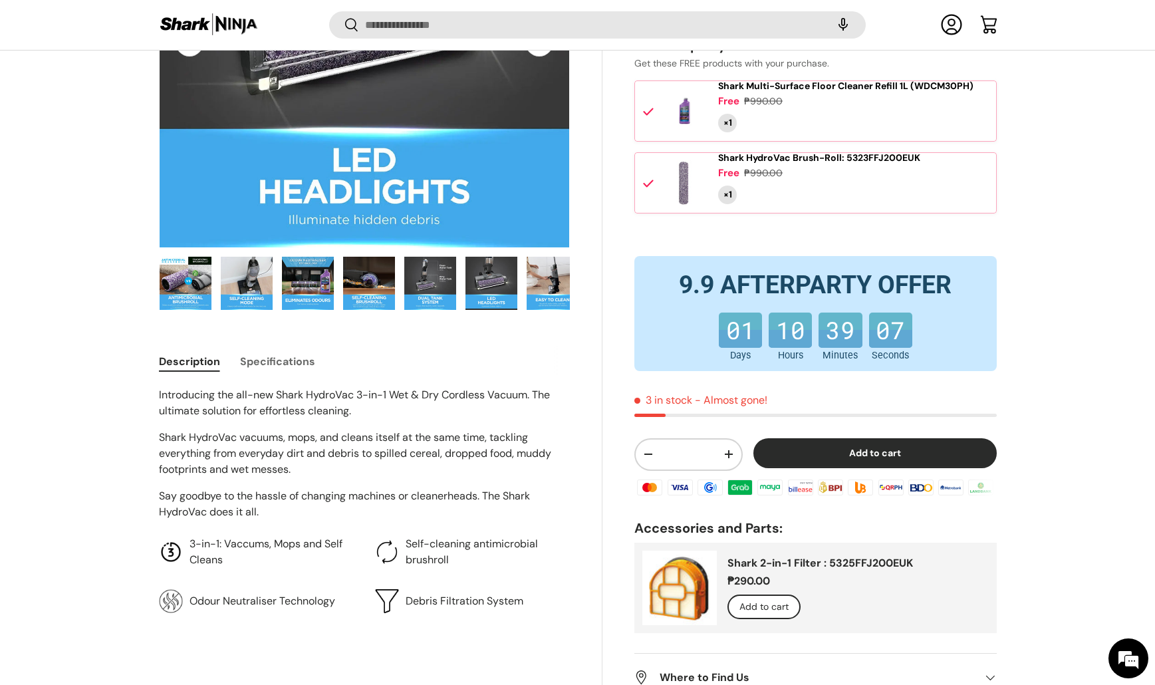
scroll to position [309, 0]
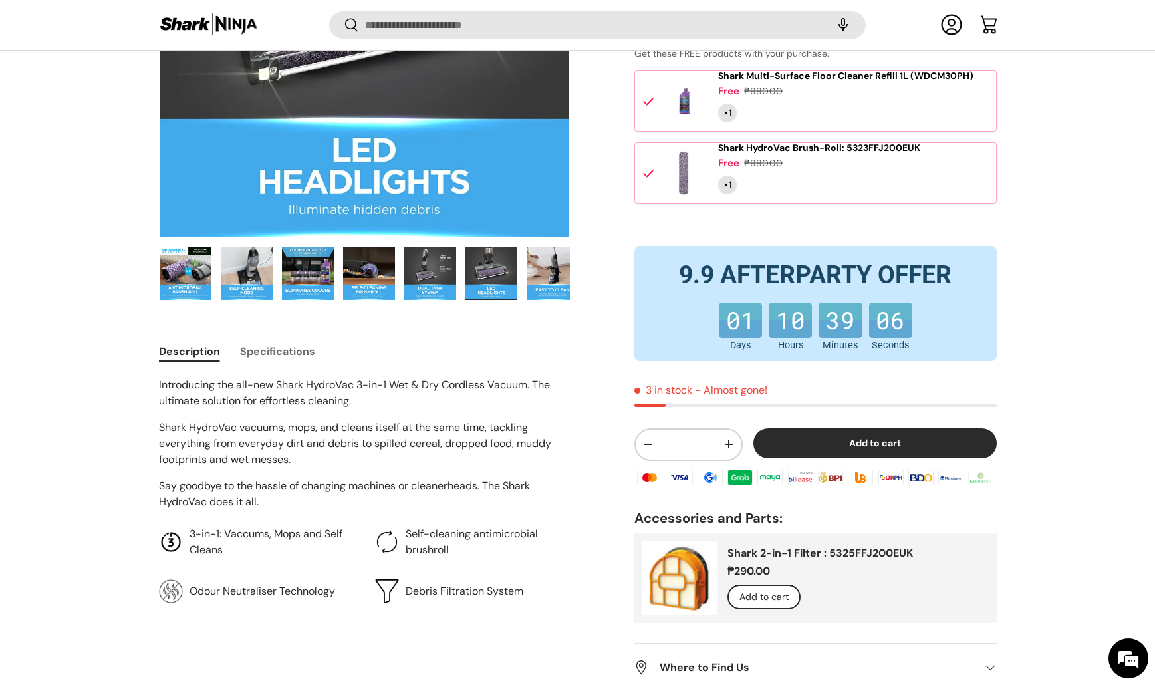
click at [367, 463] on p "Shark HydroVac vacuums, mops, and cleans itself at the same time, tackling ever…" at bounding box center [365, 444] width 412 height 48
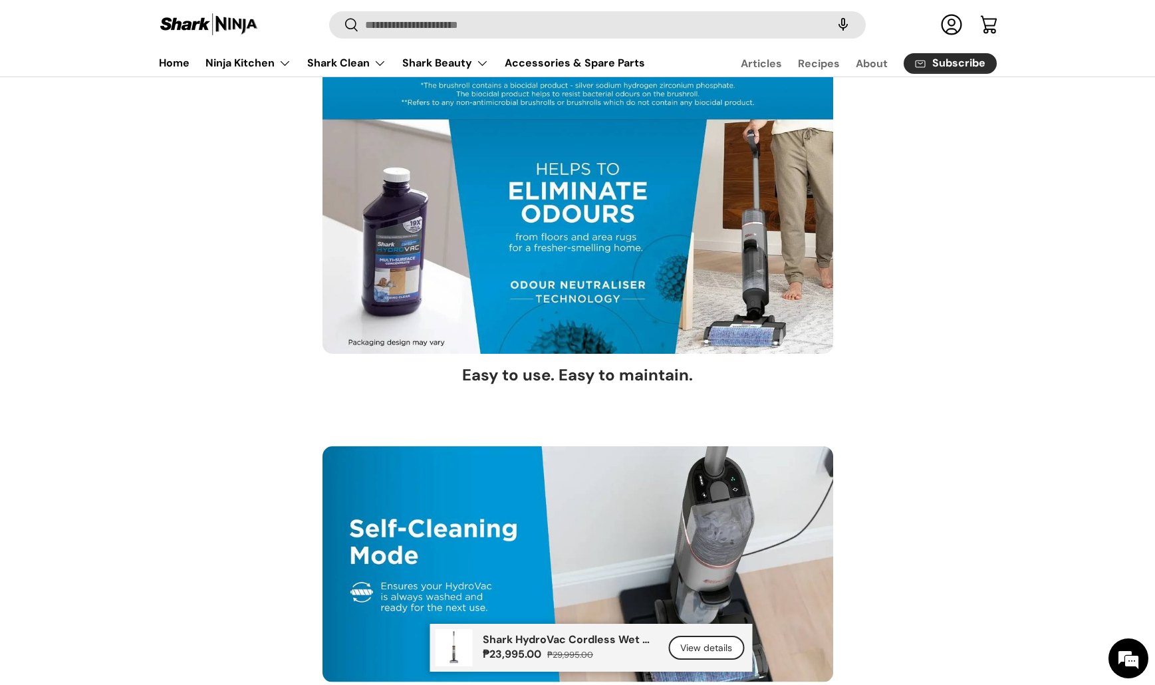
scroll to position [2434, 0]
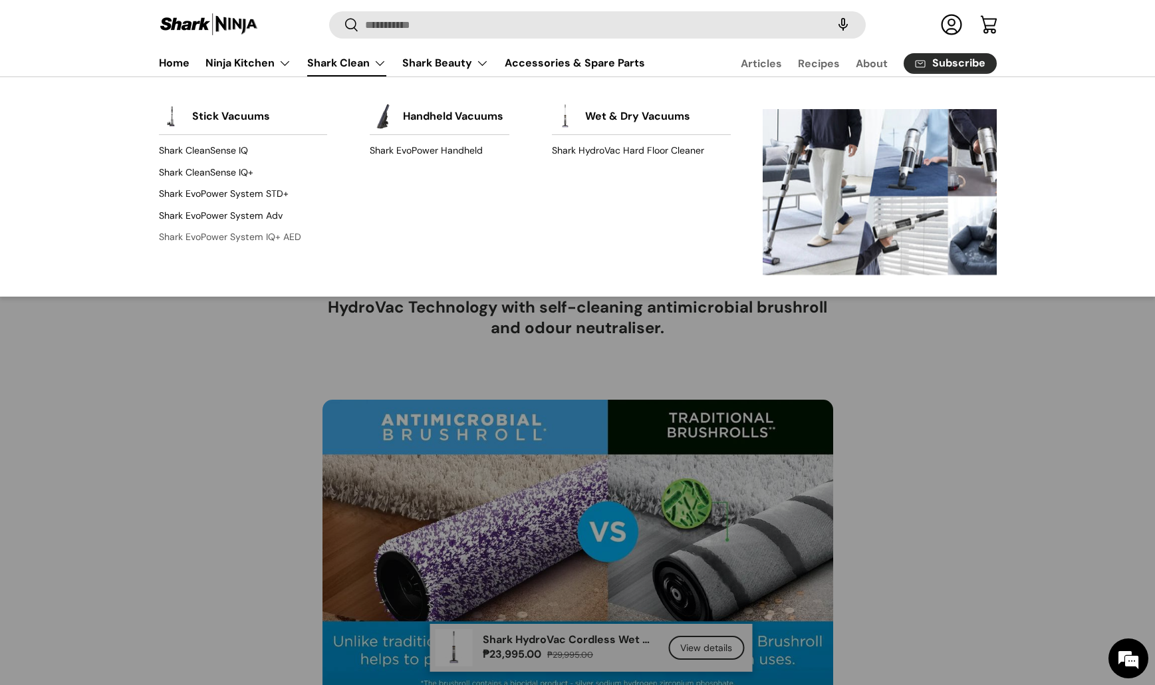
click at [250, 235] on link "Shark EvoPower System IQ+ AED" at bounding box center [243, 237] width 169 height 21
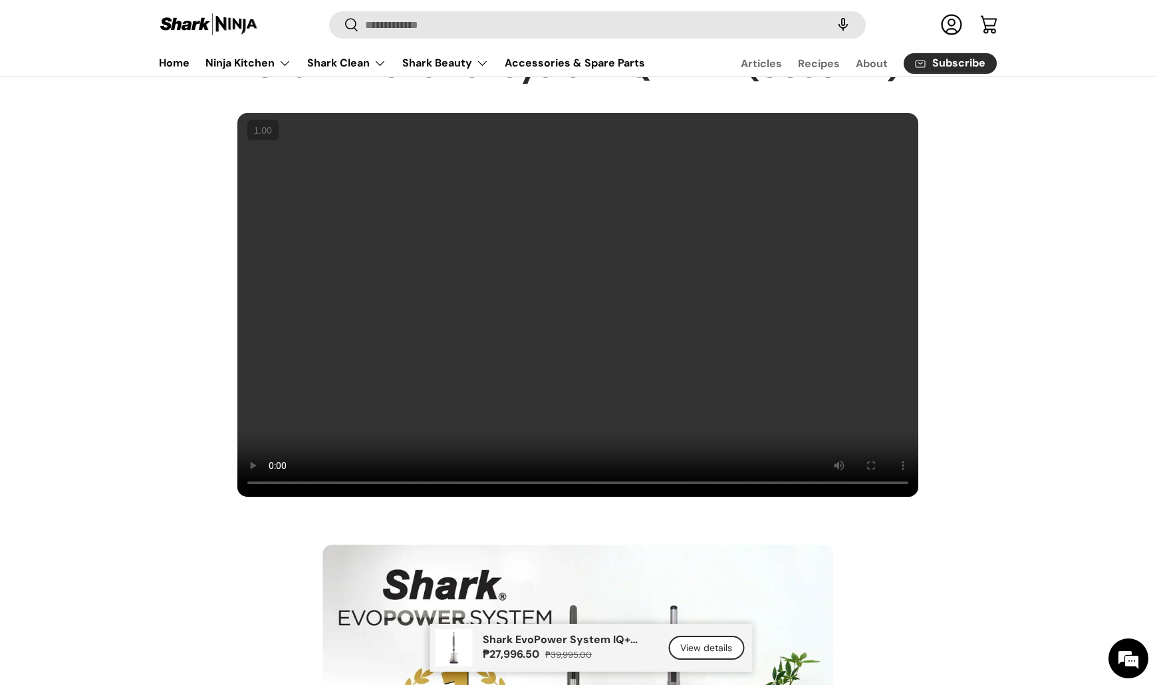
scroll to position [1022, 0]
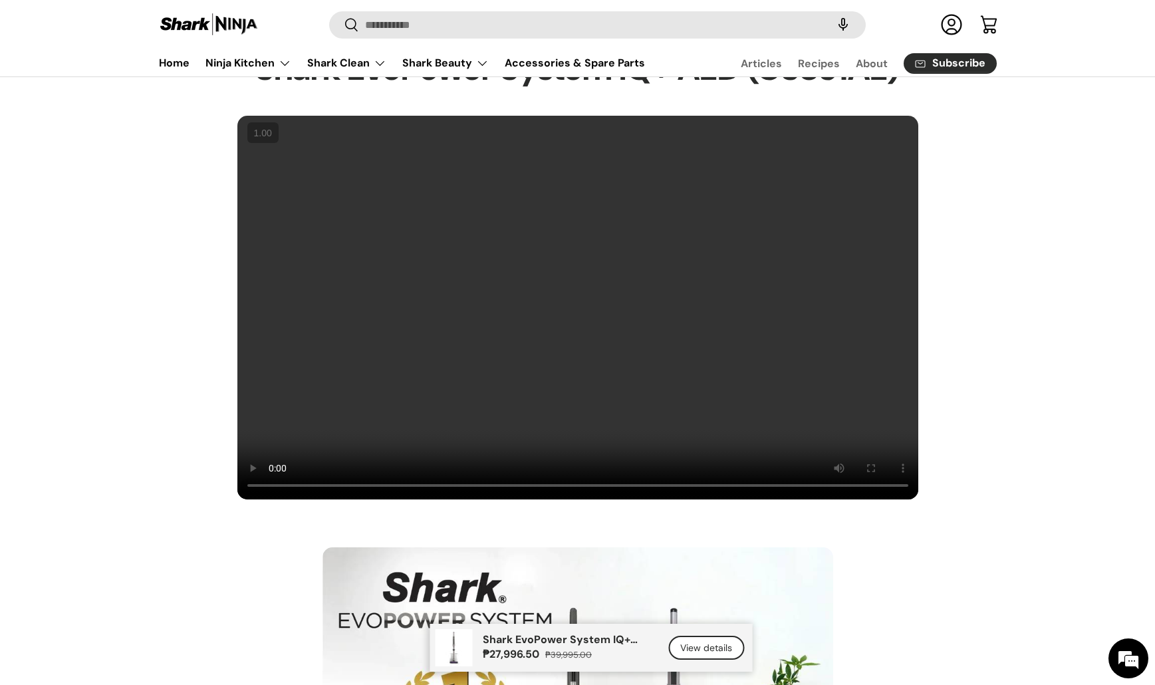
click at [1058, 223] on div "The Lightest. Yet Powerful. Shark EvoPower System IQ+ AED (CS851AE)" at bounding box center [577, 260] width 1155 height 478
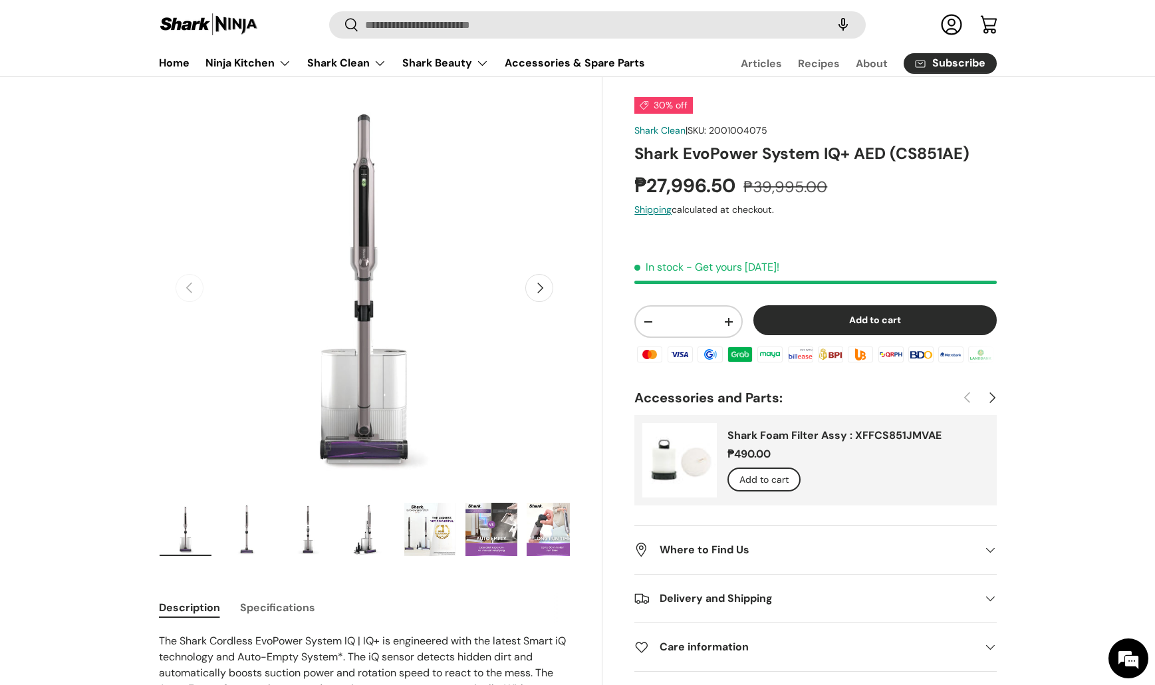
scroll to position [0, 0]
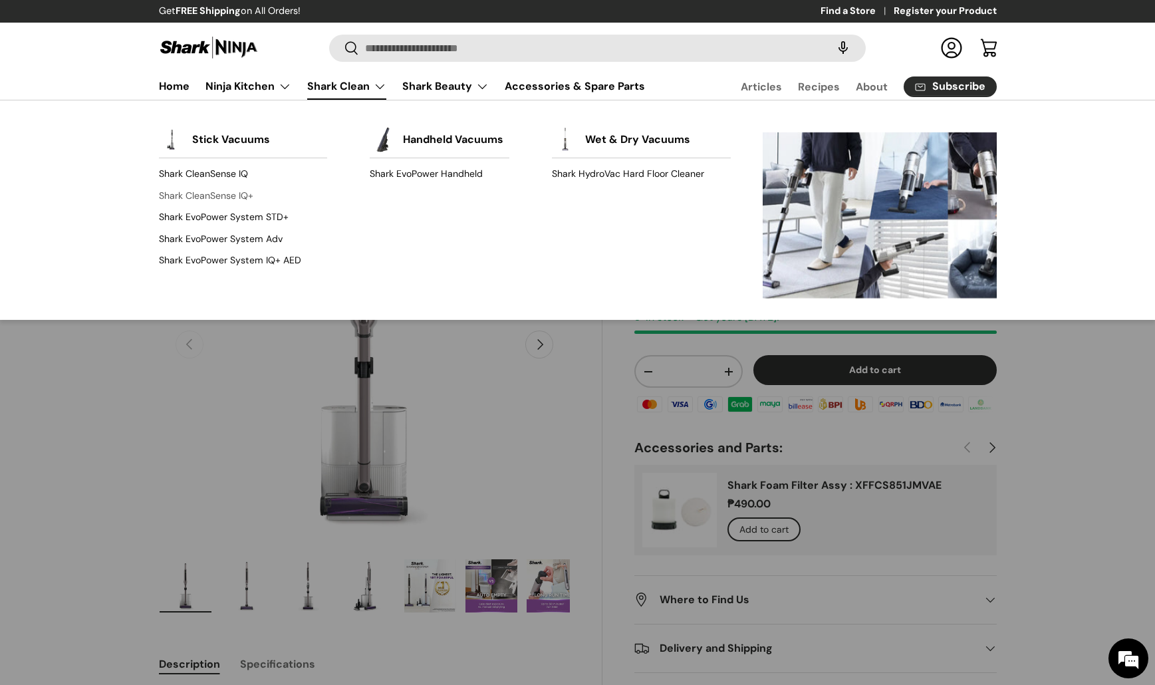
click at [237, 196] on link "Shark CleanSense IQ+" at bounding box center [243, 195] width 169 height 21
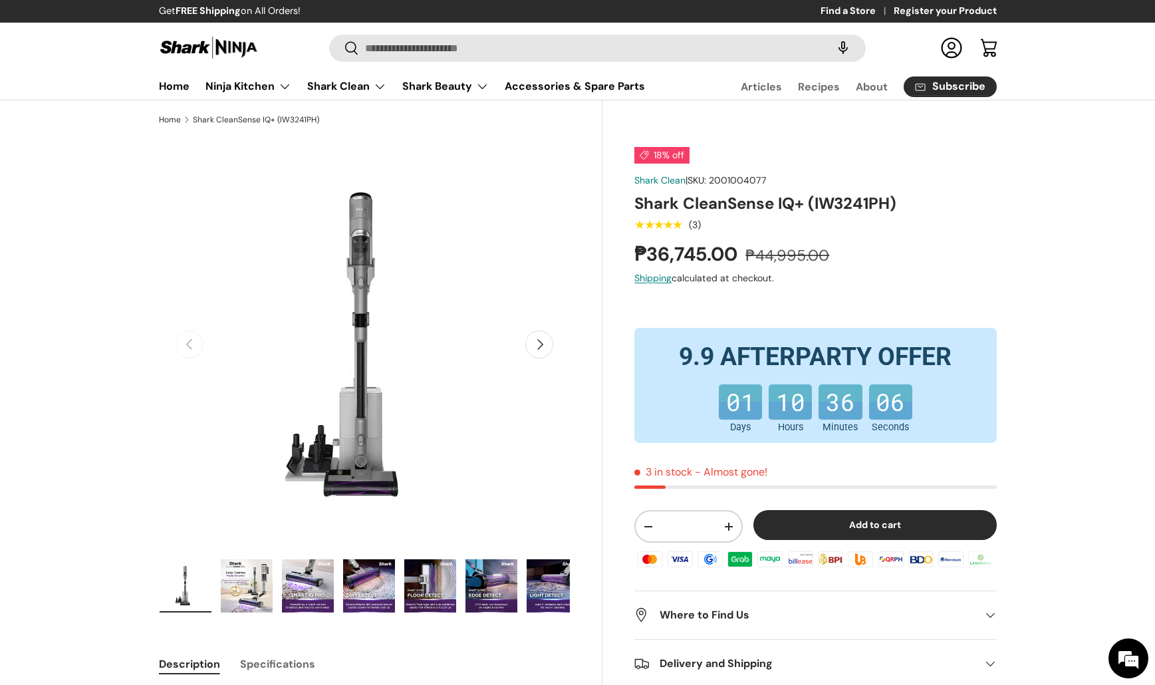
scroll to position [46, 0]
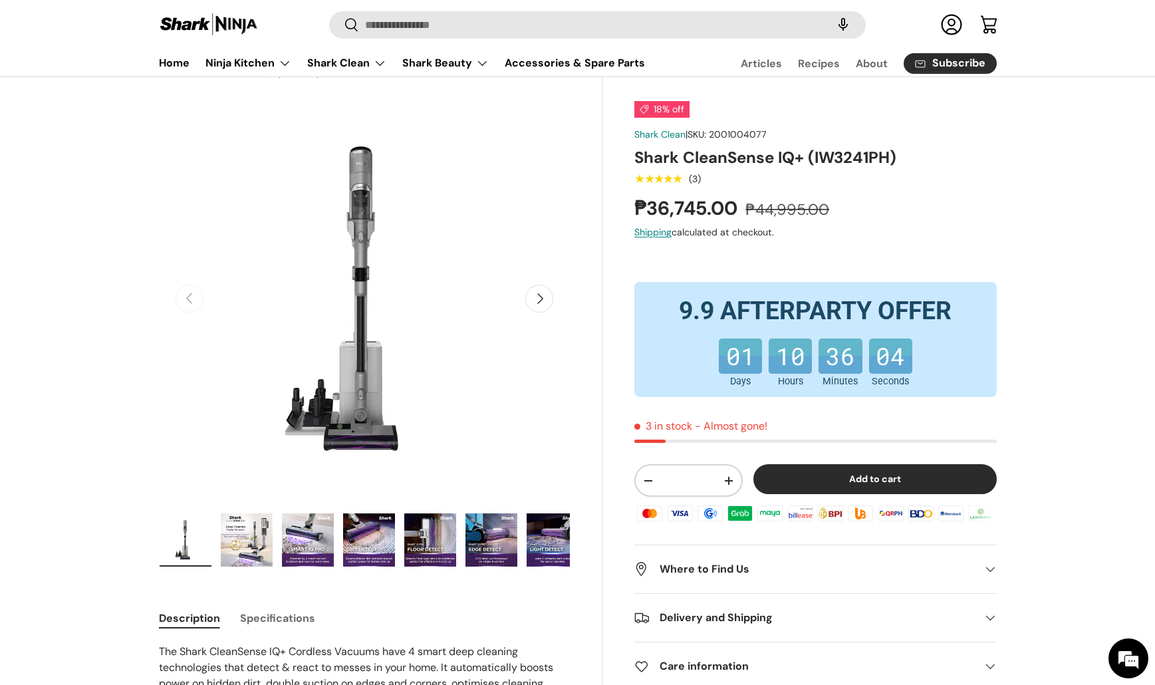
click at [259, 545] on img "Gallery Viewer" at bounding box center [247, 539] width 52 height 53
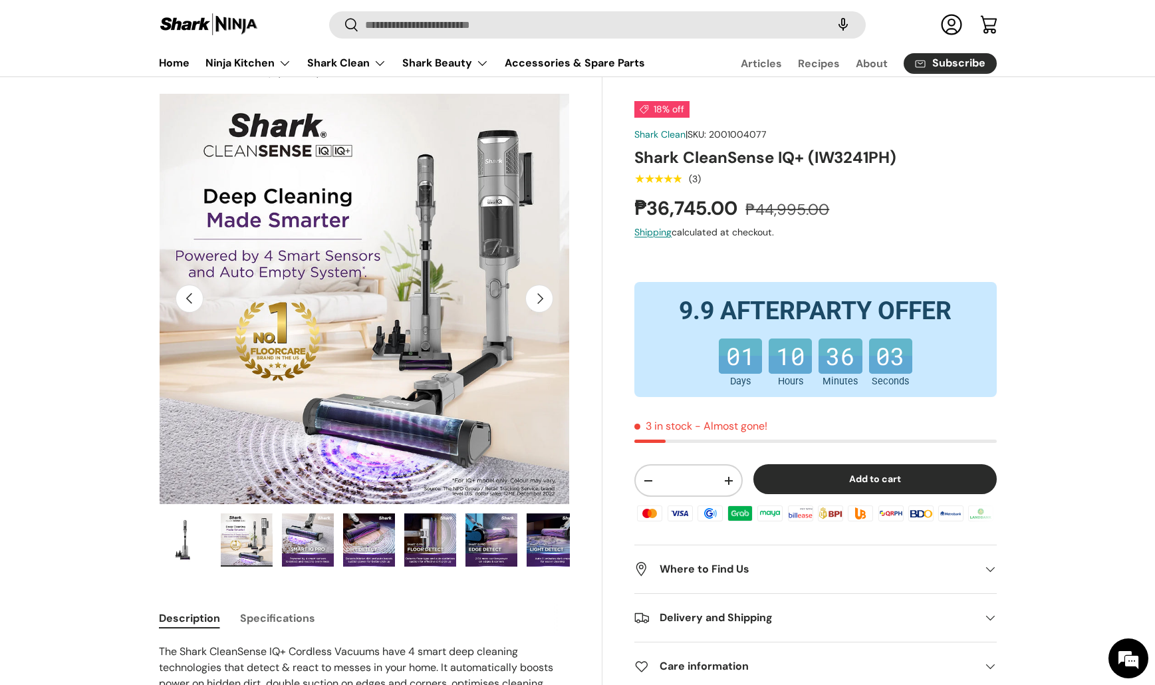
click at [297, 545] on img "Gallery Viewer" at bounding box center [308, 539] width 52 height 53
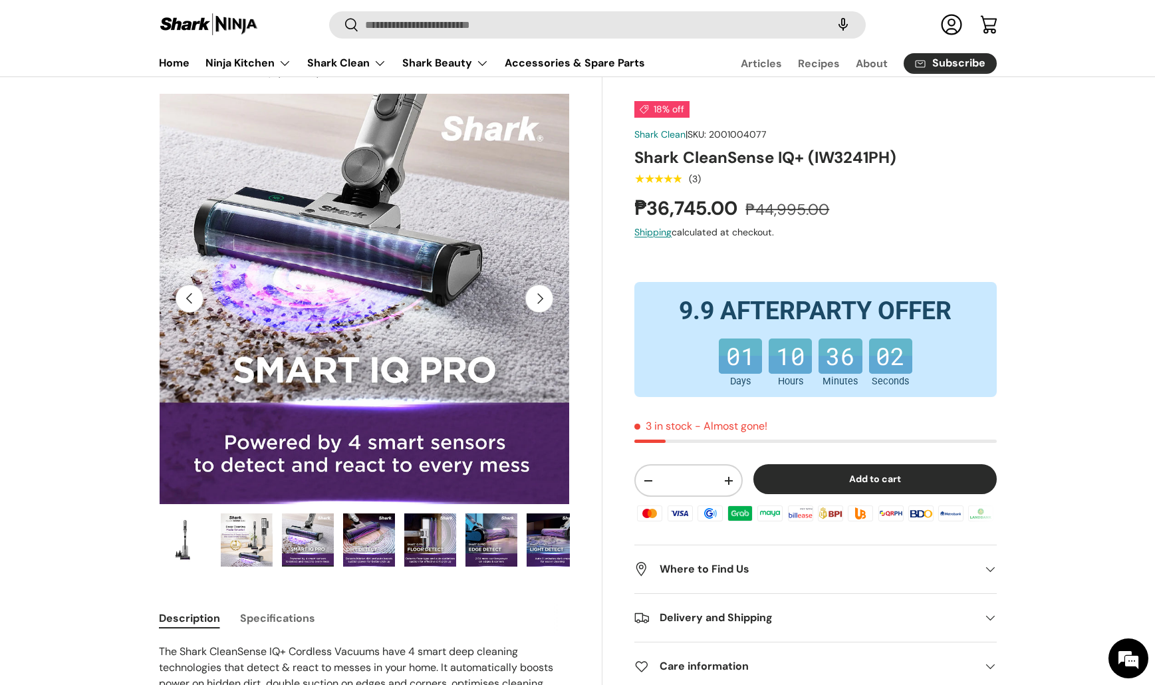
click at [335, 549] on ul "Load image 1 in gallery view Load image 2 in gallery view Load image 3 in galle…" at bounding box center [365, 542] width 412 height 59
click at [428, 549] on img "Gallery Viewer" at bounding box center [430, 539] width 52 height 53
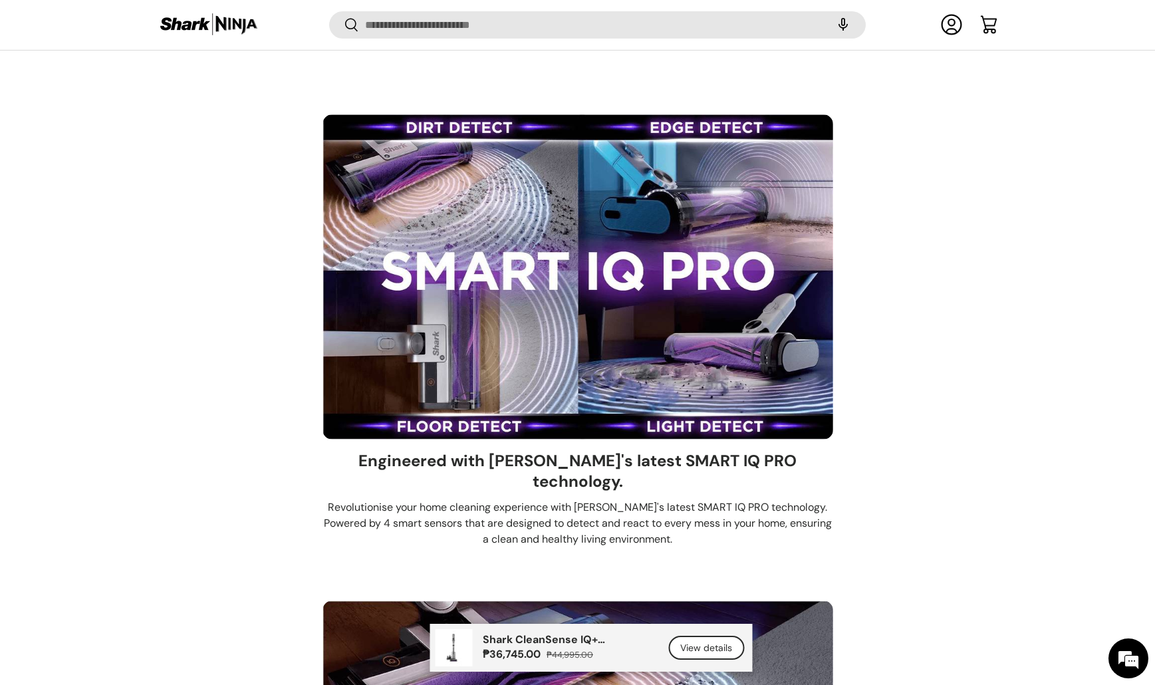
scroll to position [1764, 0]
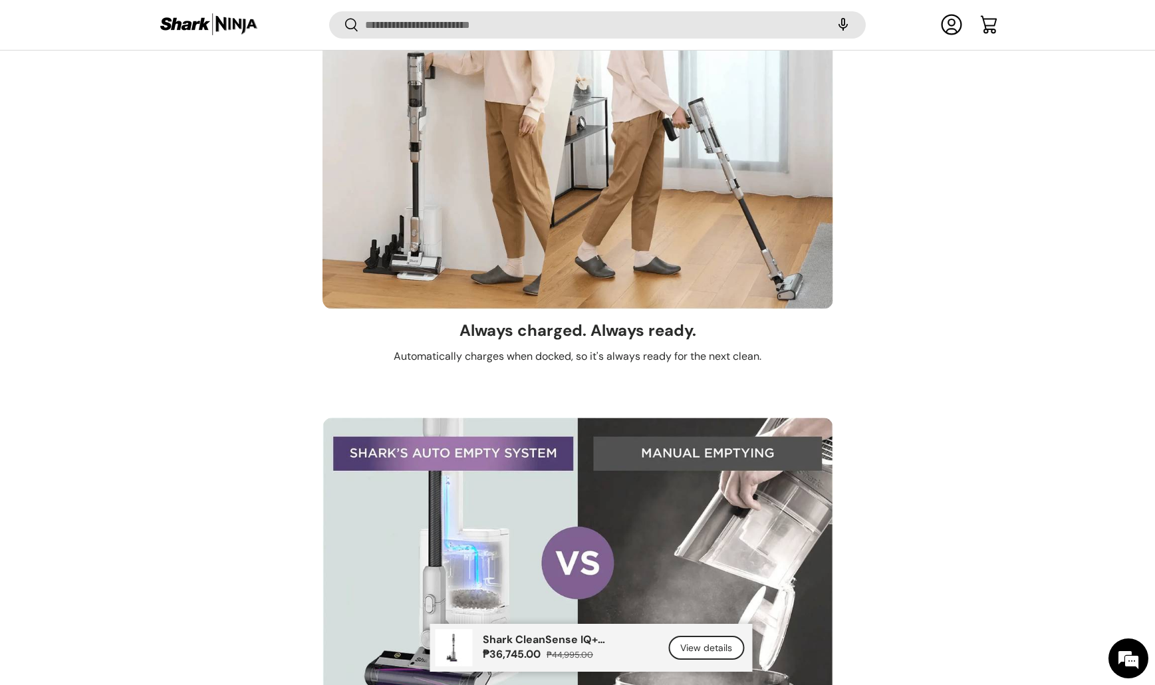
scroll to position [4042, 0]
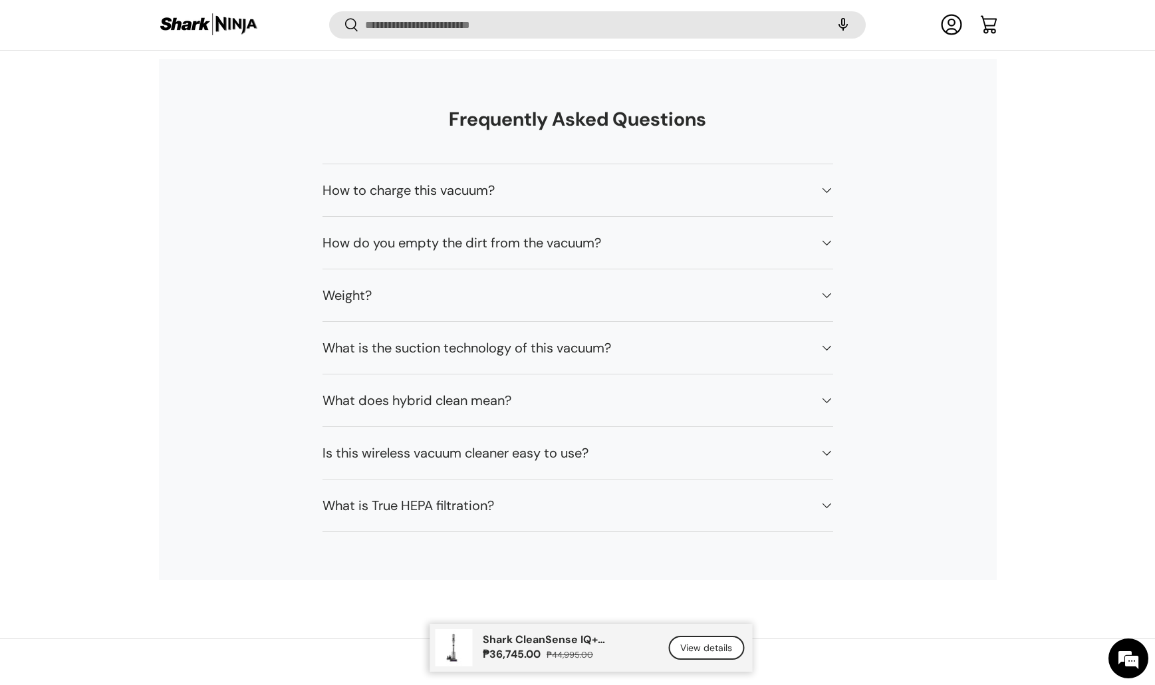
scroll to position [10997, 0]
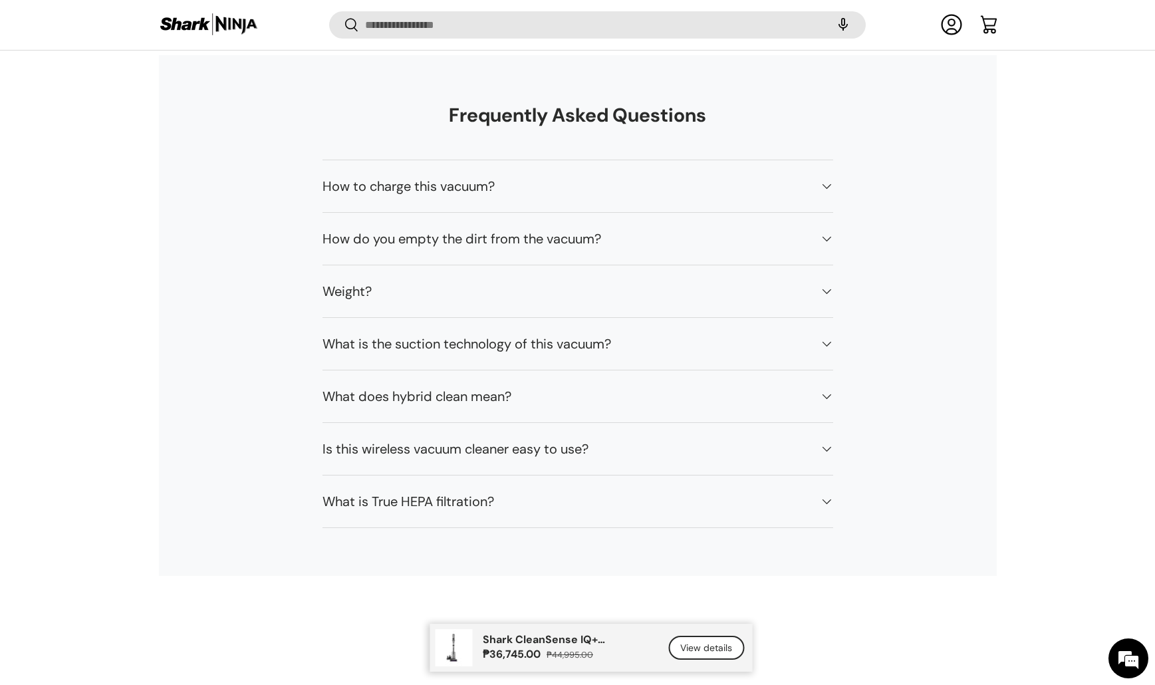
click at [490, 386] on h4 "What does hybrid clean mean?" at bounding box center [567, 396] width 489 height 20
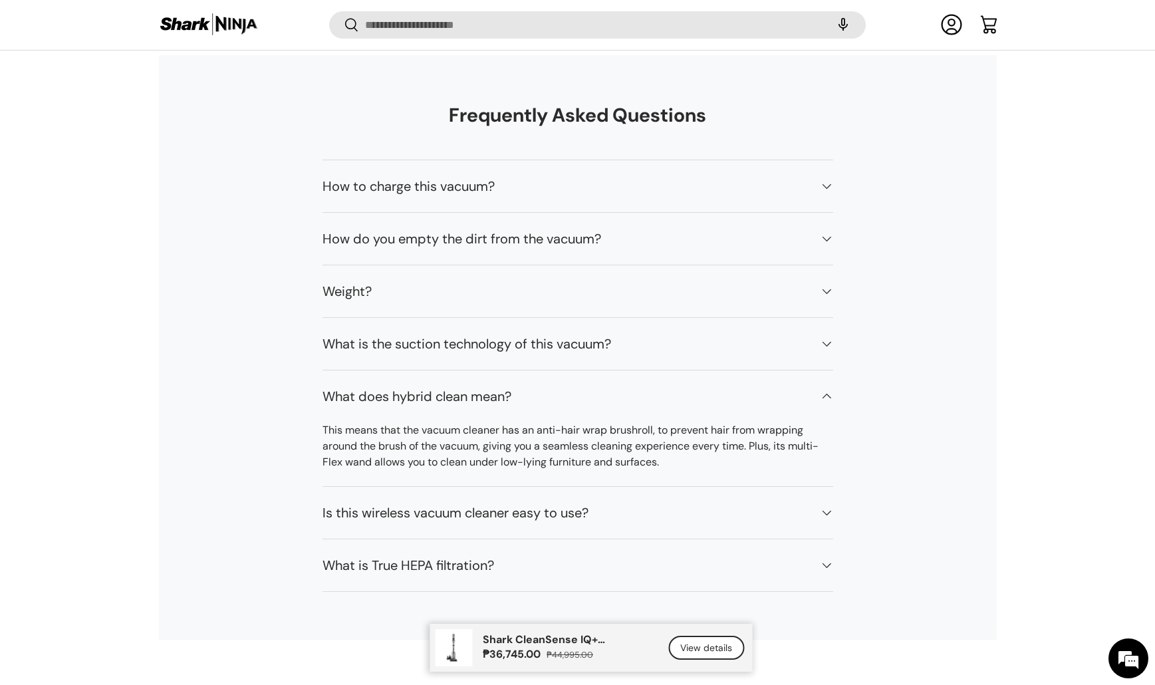
click at [489, 386] on h4 "What does hybrid clean mean?" at bounding box center [567, 396] width 489 height 20
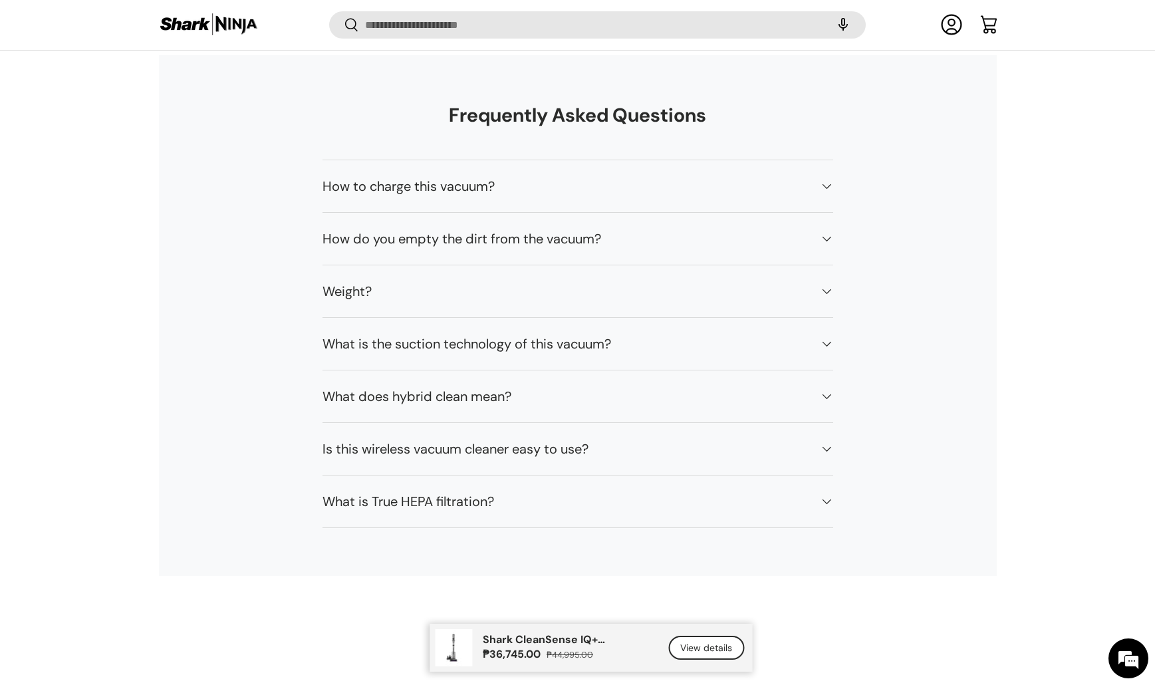
click at [486, 423] on summary "Is this wireless vacuum cleaner easy to use?" at bounding box center [578, 449] width 511 height 52
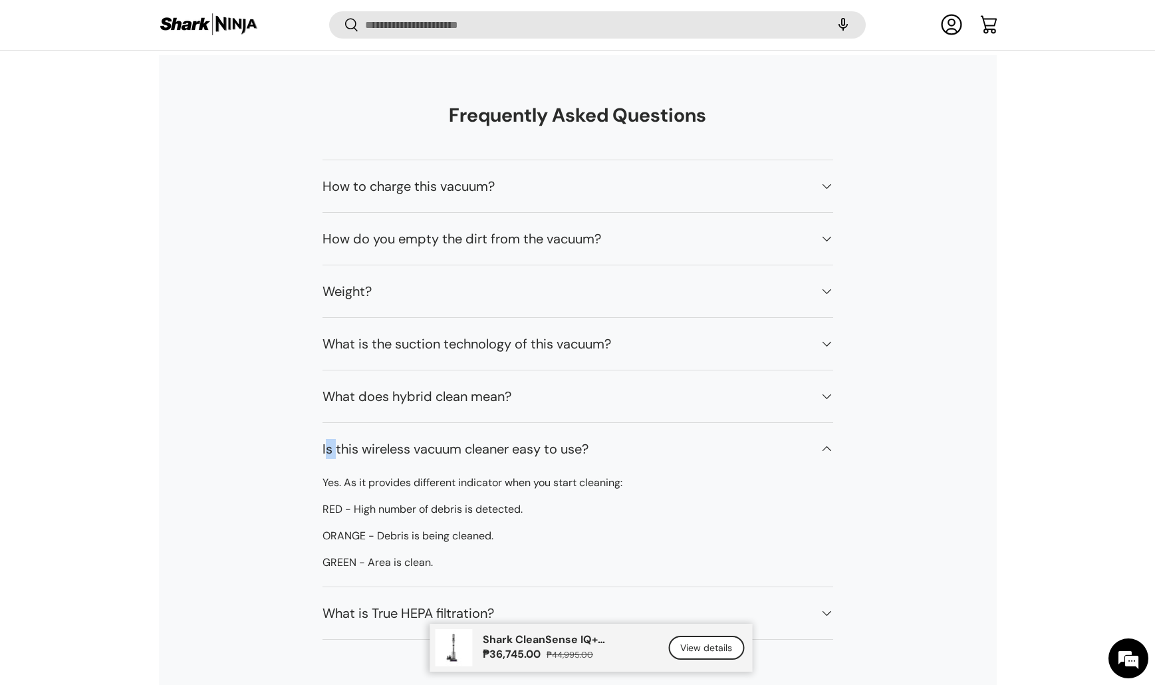
click at [486, 423] on summary "Is this wireless vacuum cleaner easy to use?" at bounding box center [578, 449] width 511 height 52
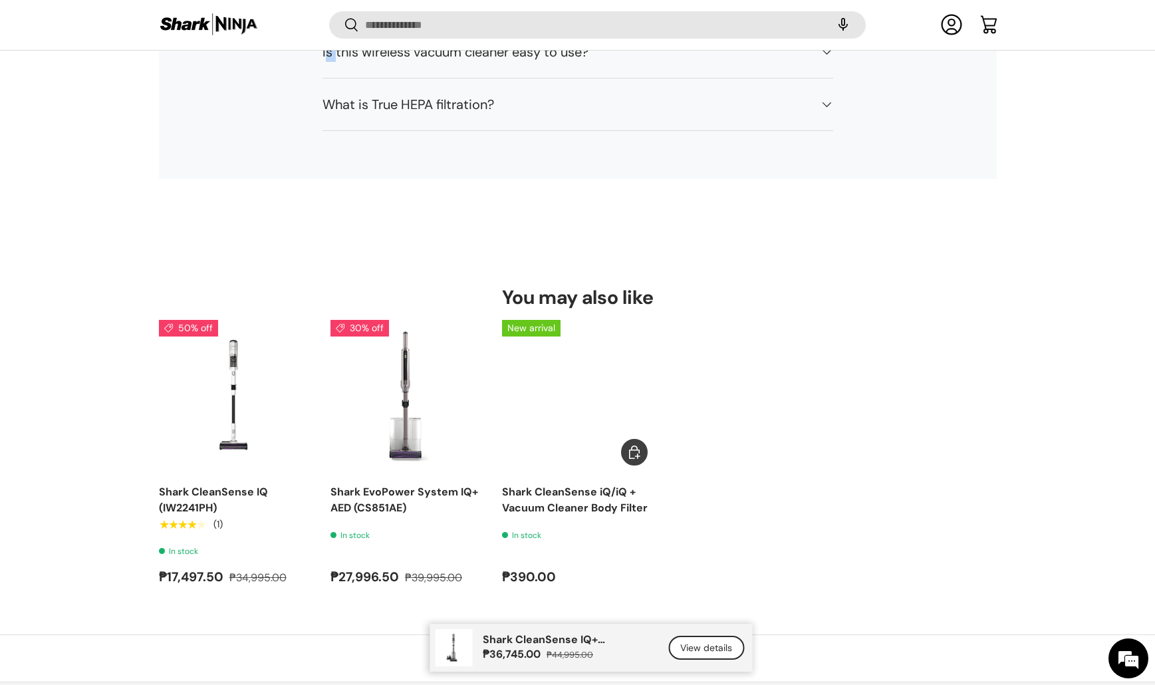
scroll to position [11413, 0]
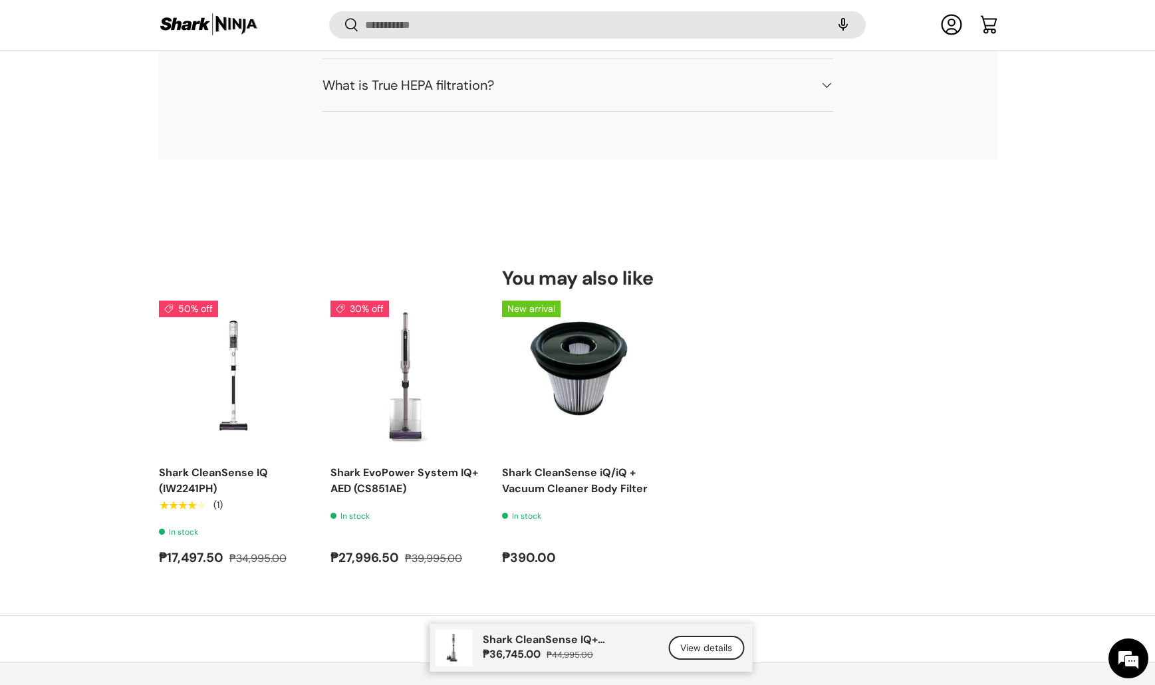
click at [928, 485] on ul "50% off Shark CleanSense IQ (IW2241PH) ★★★★★ (1) In stock ₱17,497.50 ₱34,995.00…" at bounding box center [578, 434] width 838 height 267
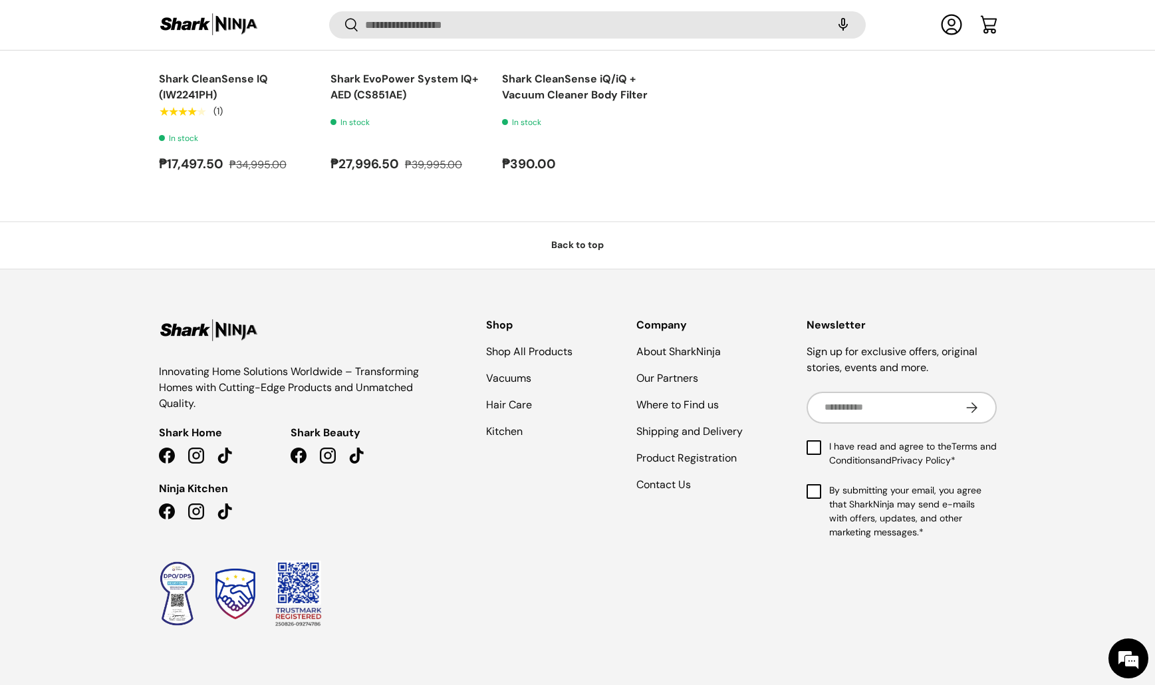
scroll to position [11863, 0]
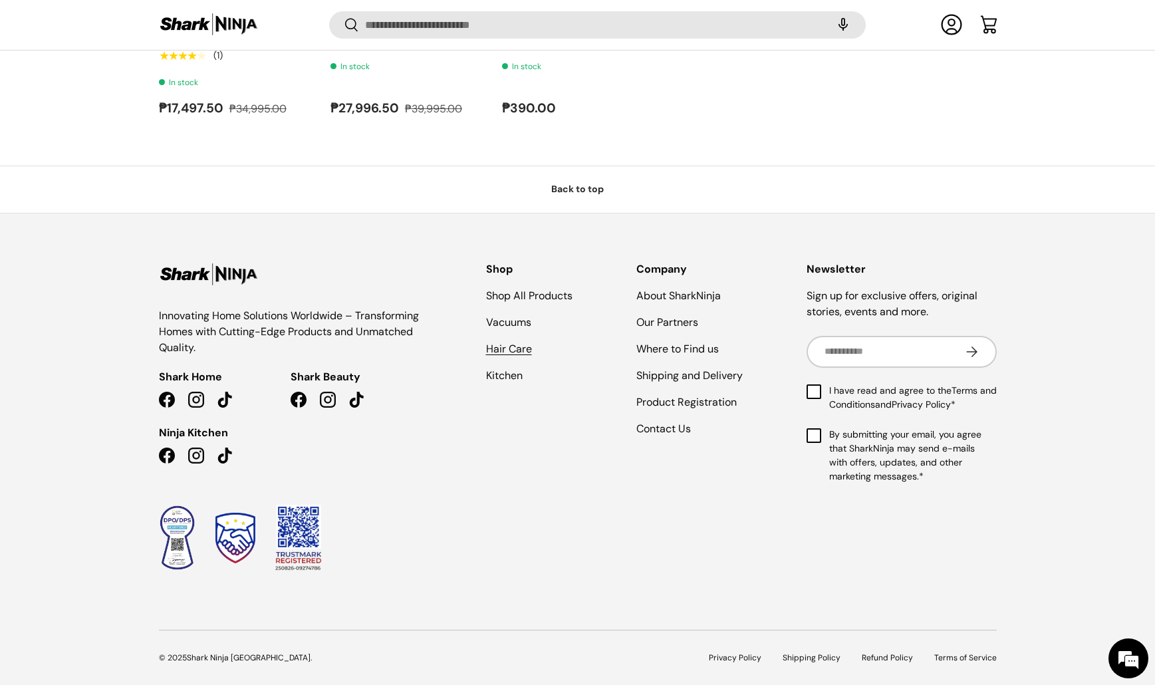
click at [515, 342] on link "Hair Care" at bounding box center [509, 349] width 46 height 14
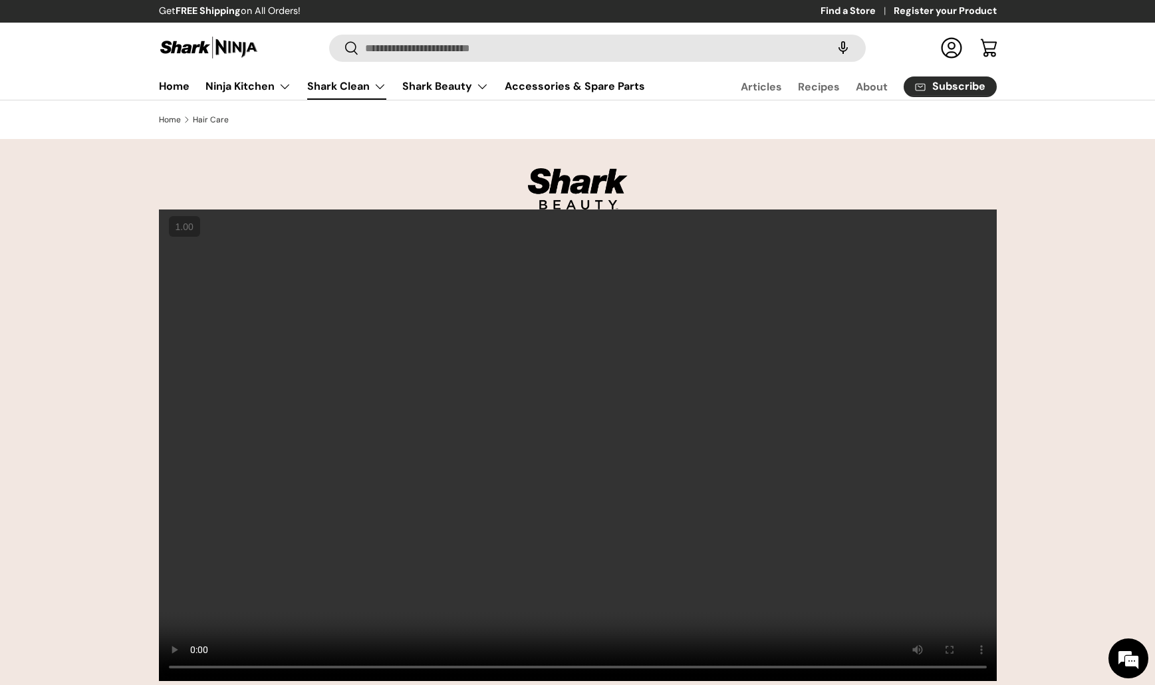
click at [332, 88] on link "Shark Clean" at bounding box center [346, 86] width 79 height 27
